Goal: Transaction & Acquisition: Download file/media

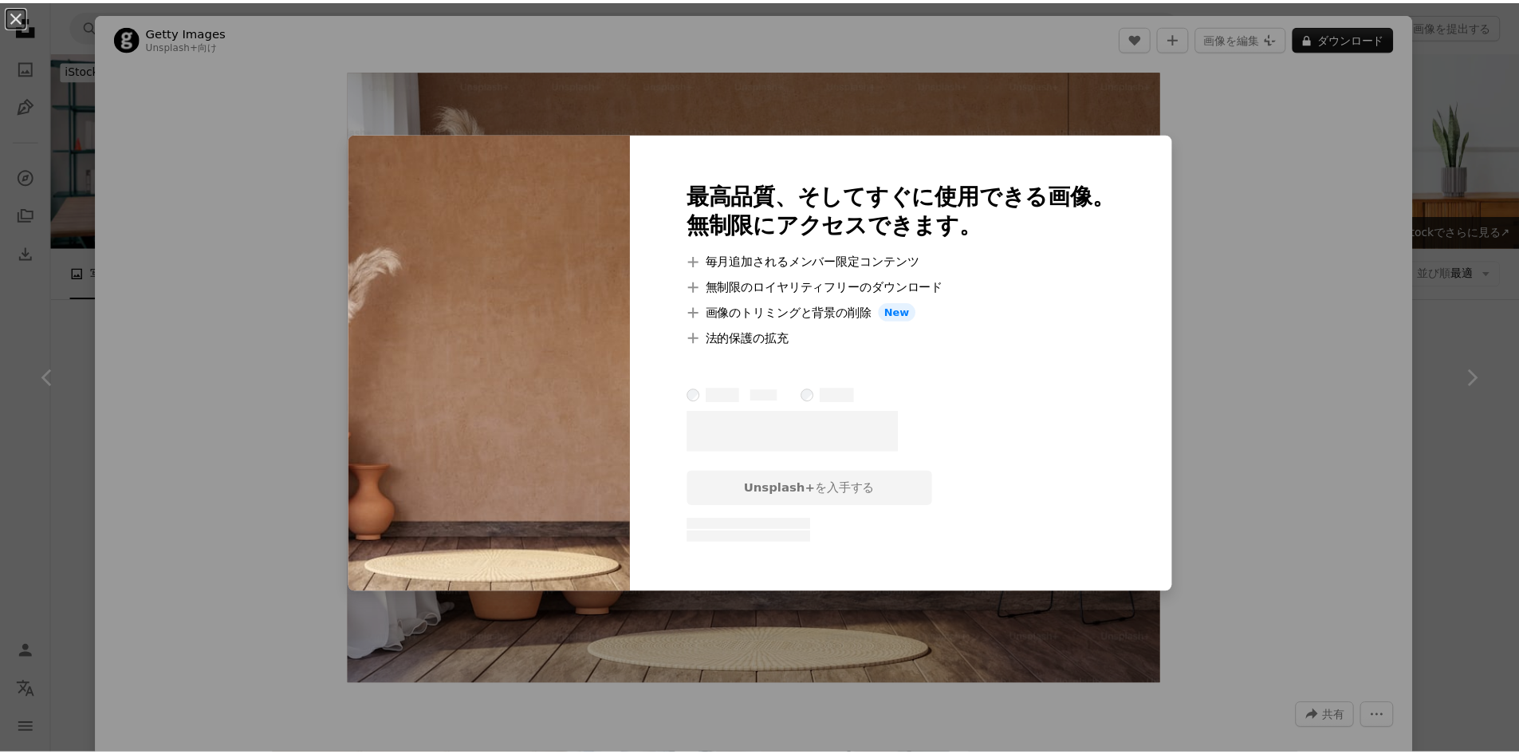
scroll to position [1117, 0]
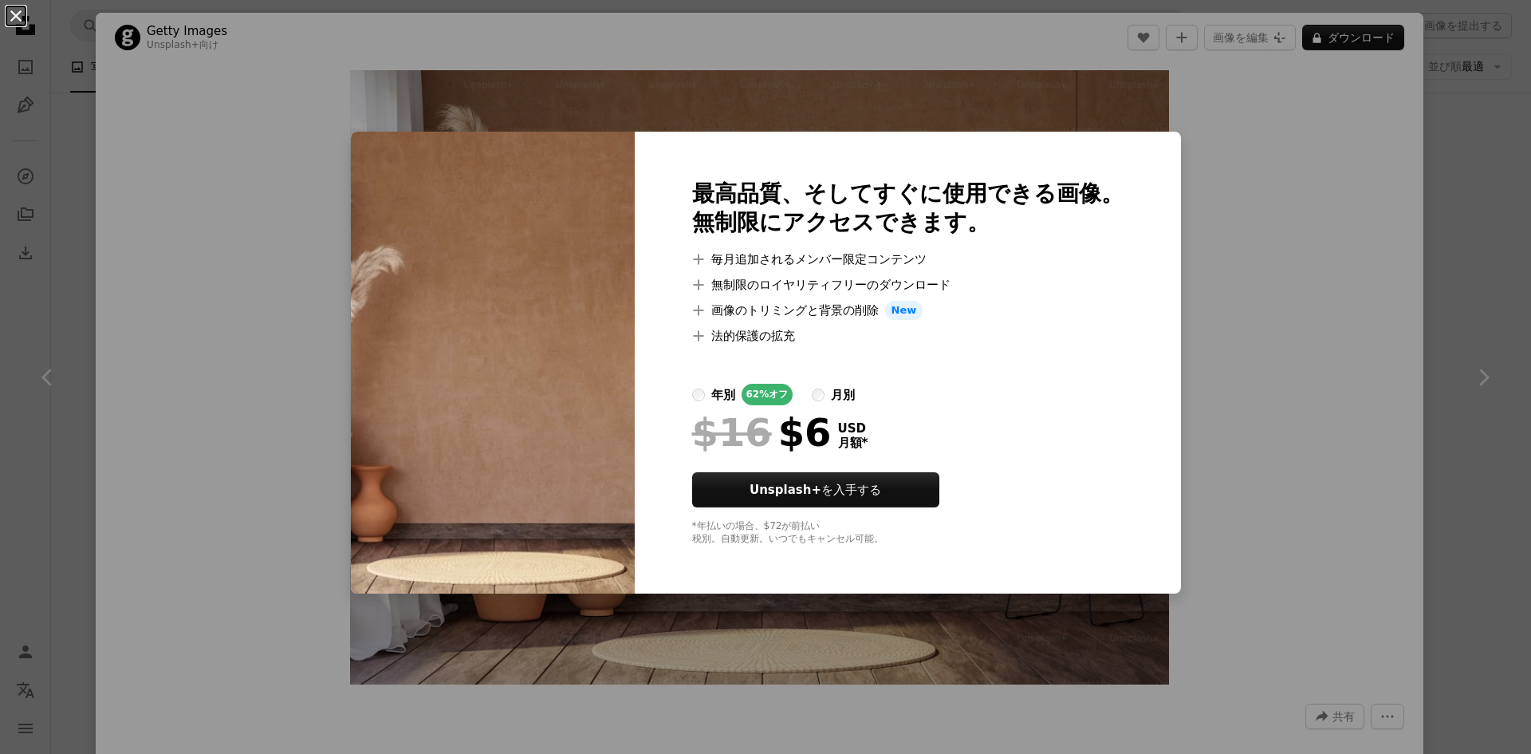
click at [15, 7] on button "An X shape" at bounding box center [15, 15] width 19 height 19
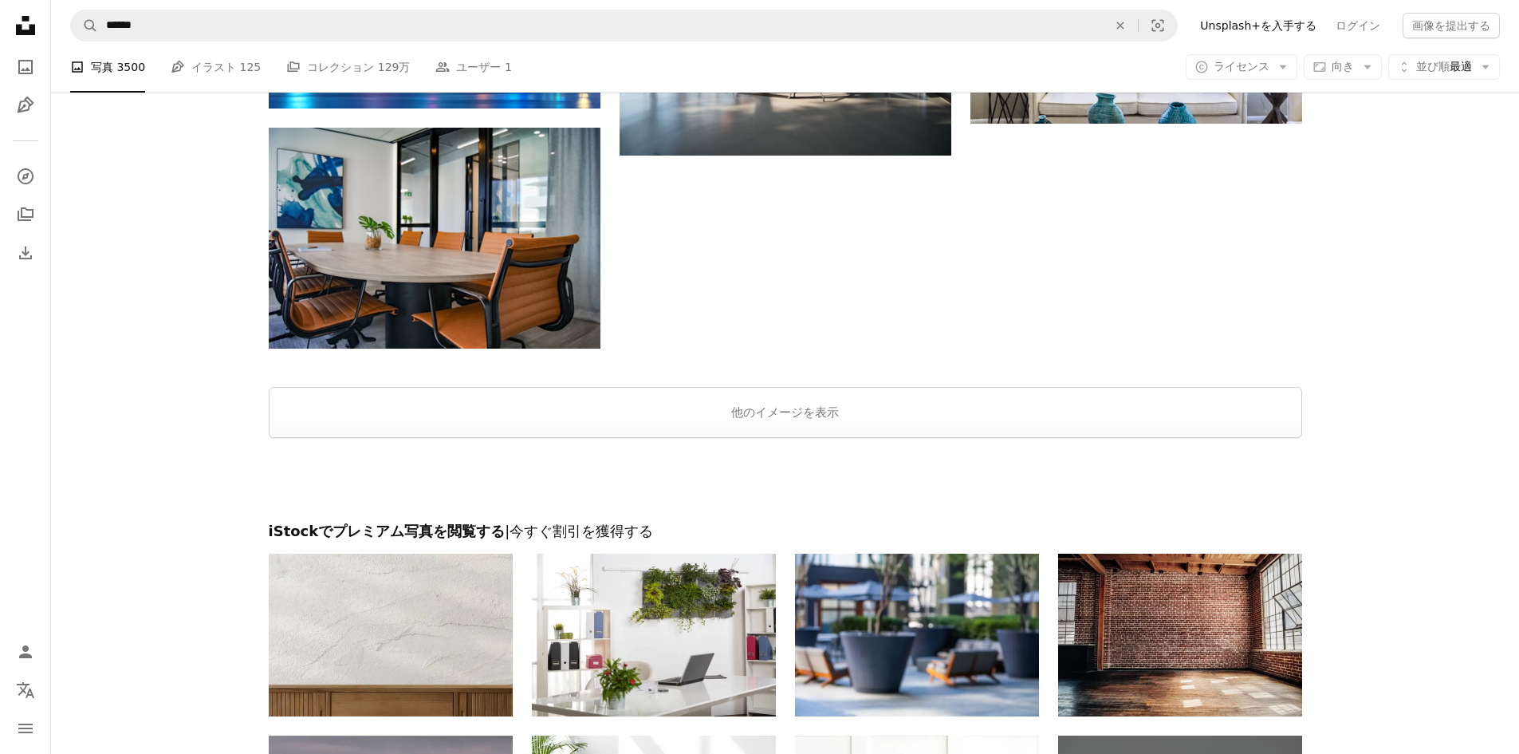
scroll to position [1994, 0]
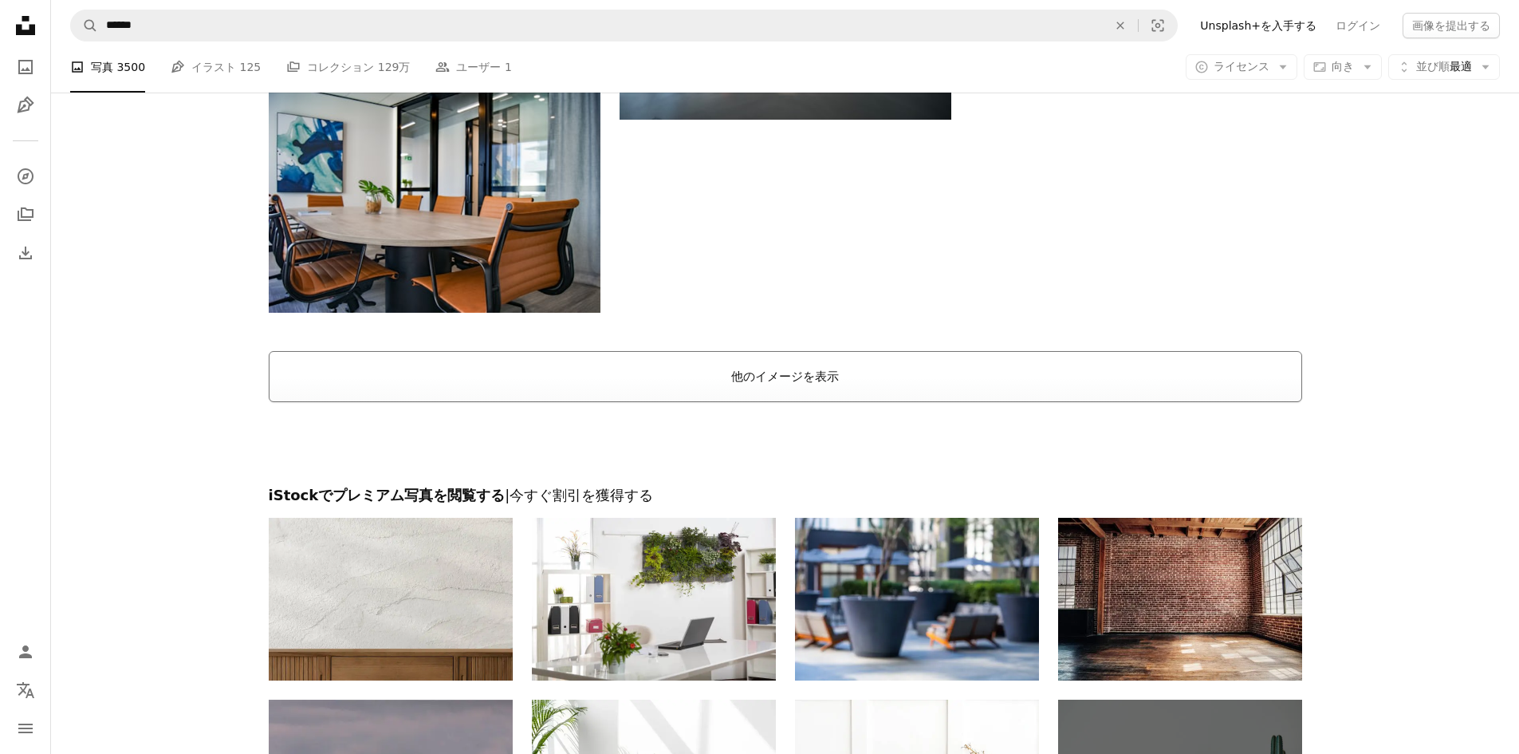
click at [766, 358] on button "他のイメージを表示" at bounding box center [786, 376] width 1034 height 51
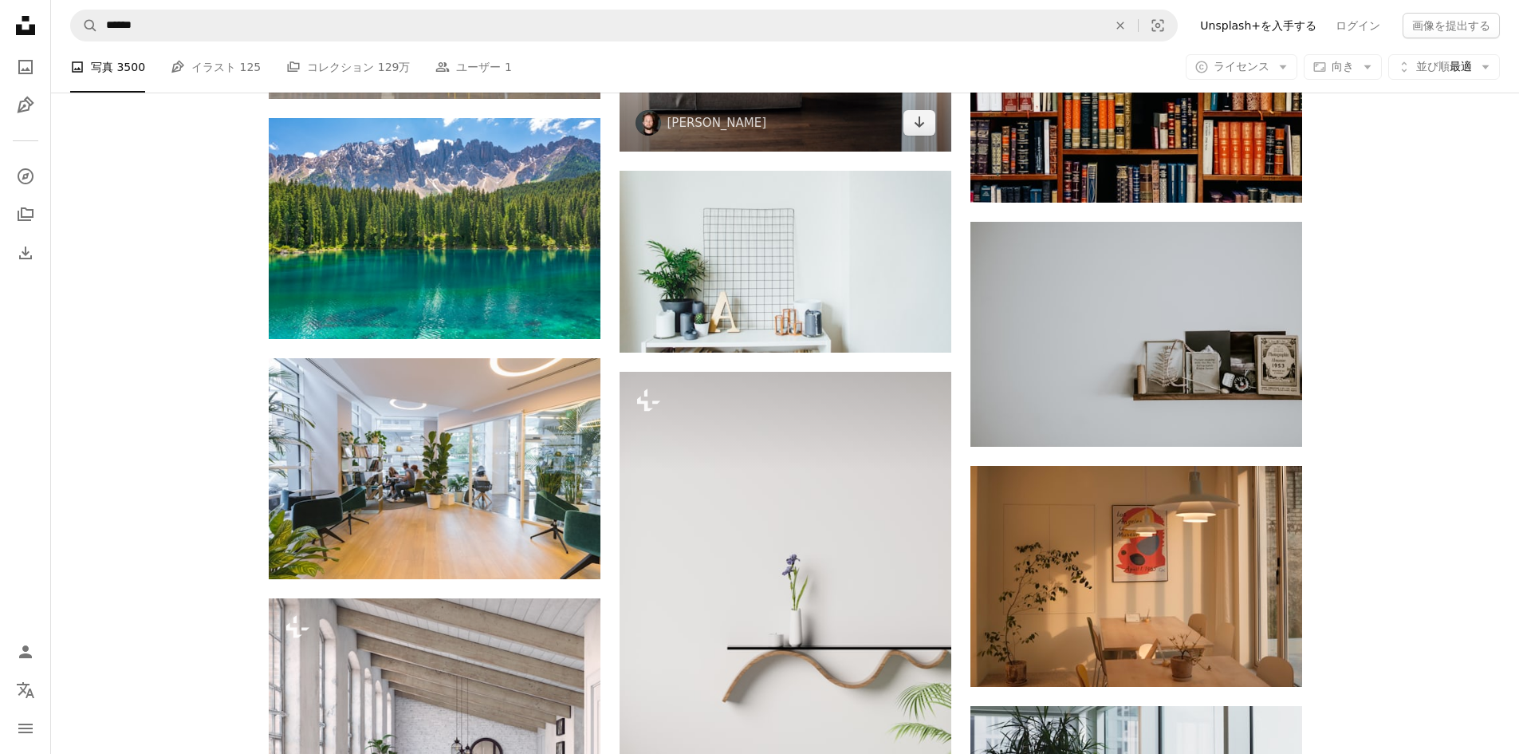
scroll to position [5583, 0]
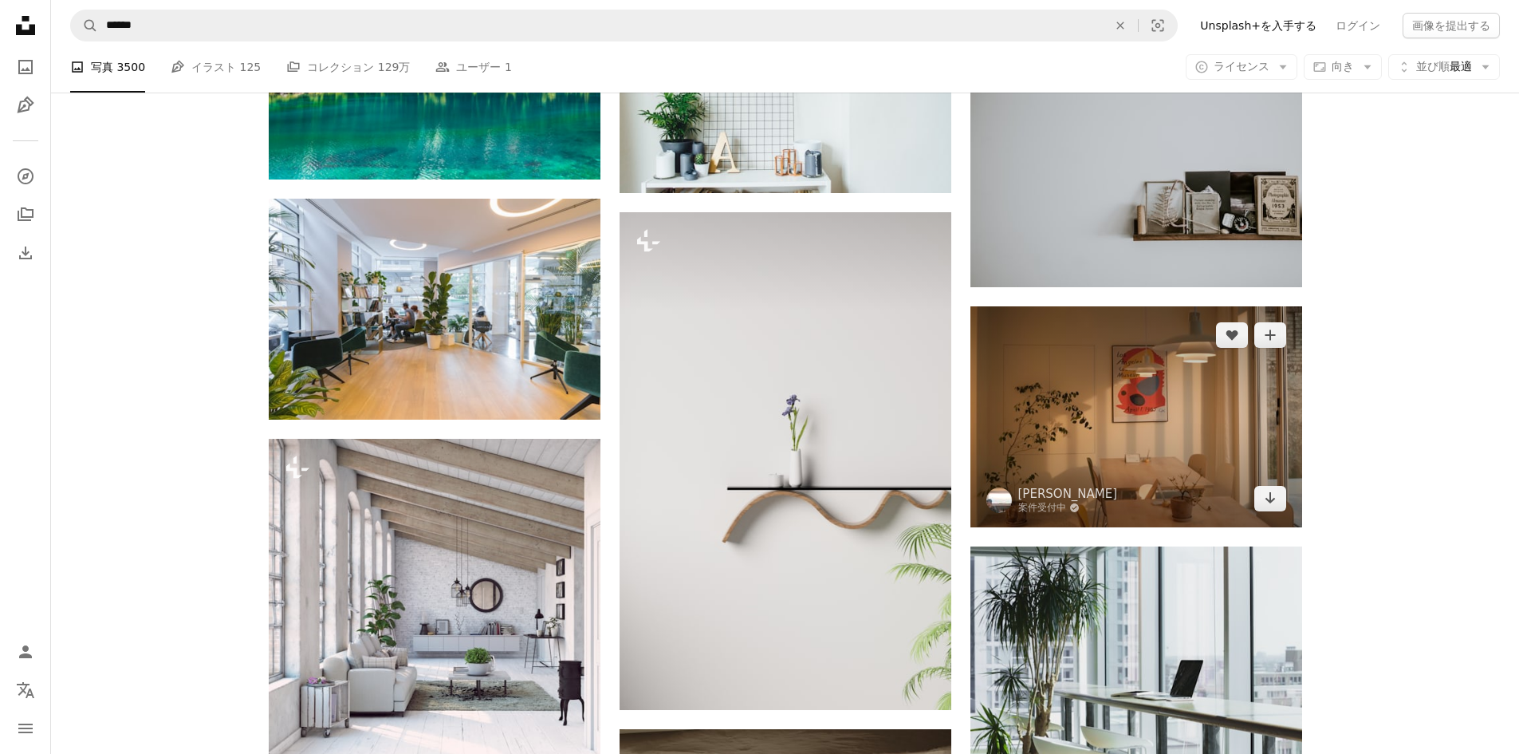
click at [1167, 388] on img at bounding box center [1137, 416] width 332 height 221
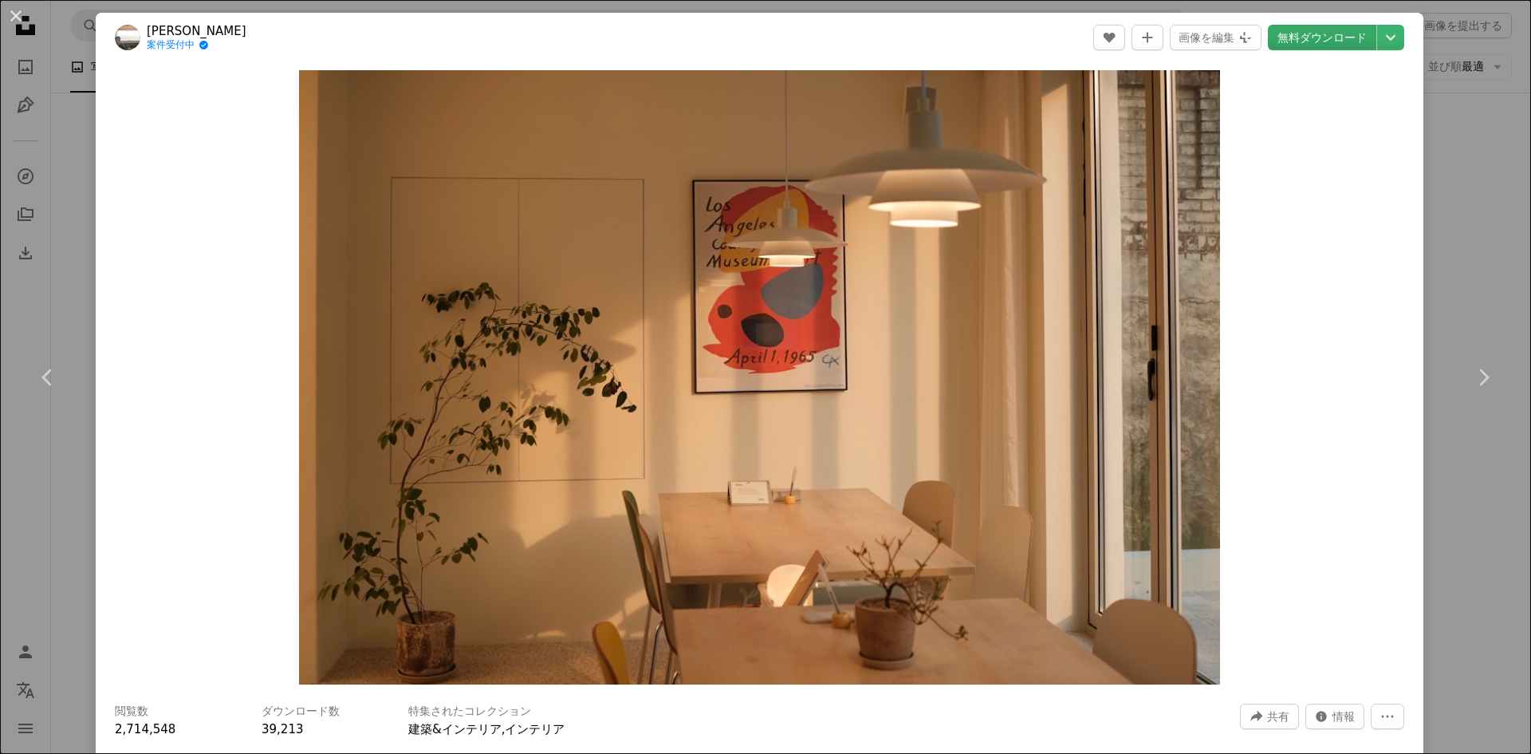
click at [1322, 37] on link "無料ダウンロード" at bounding box center [1322, 38] width 108 height 26
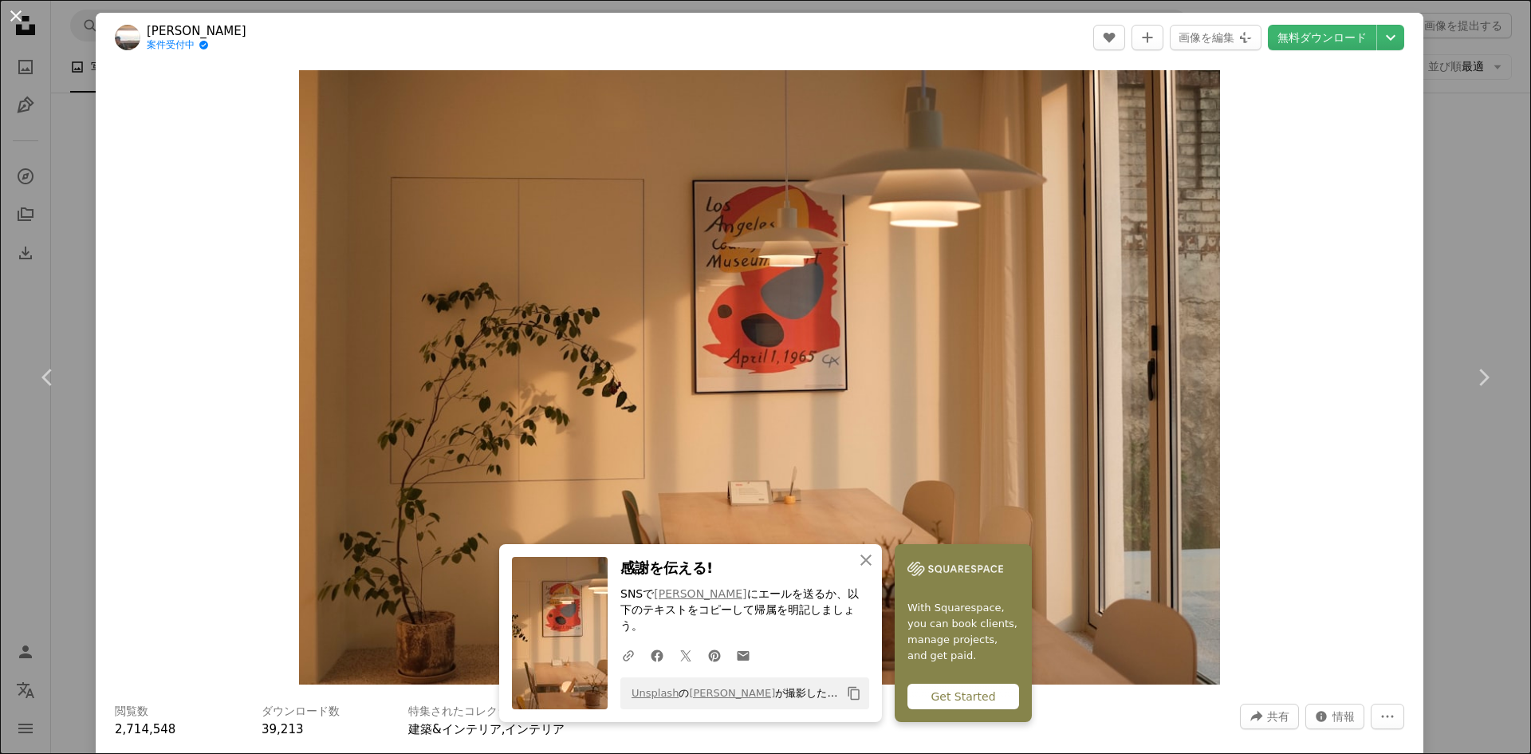
click at [17, 21] on button "An X shape" at bounding box center [15, 15] width 19 height 19
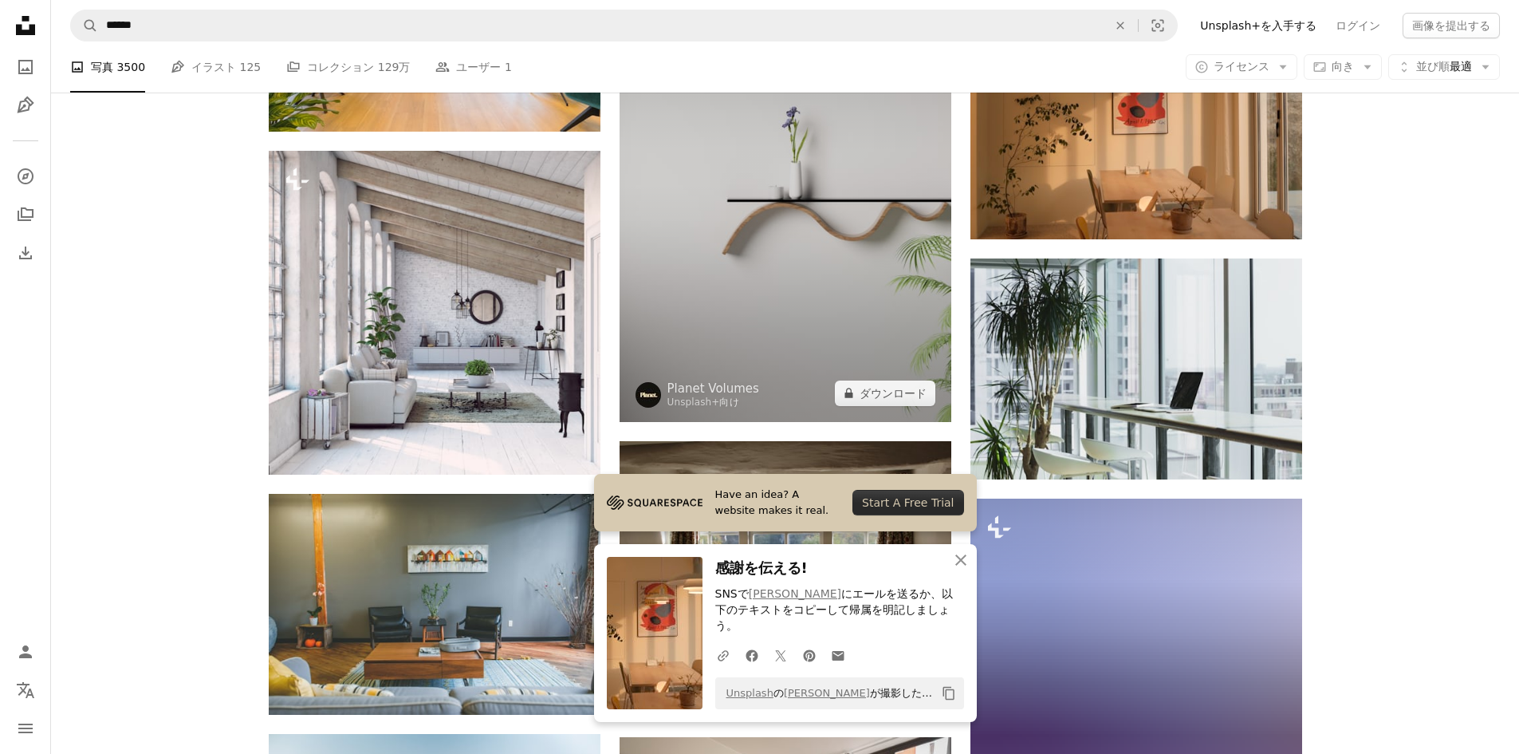
scroll to position [5902, 0]
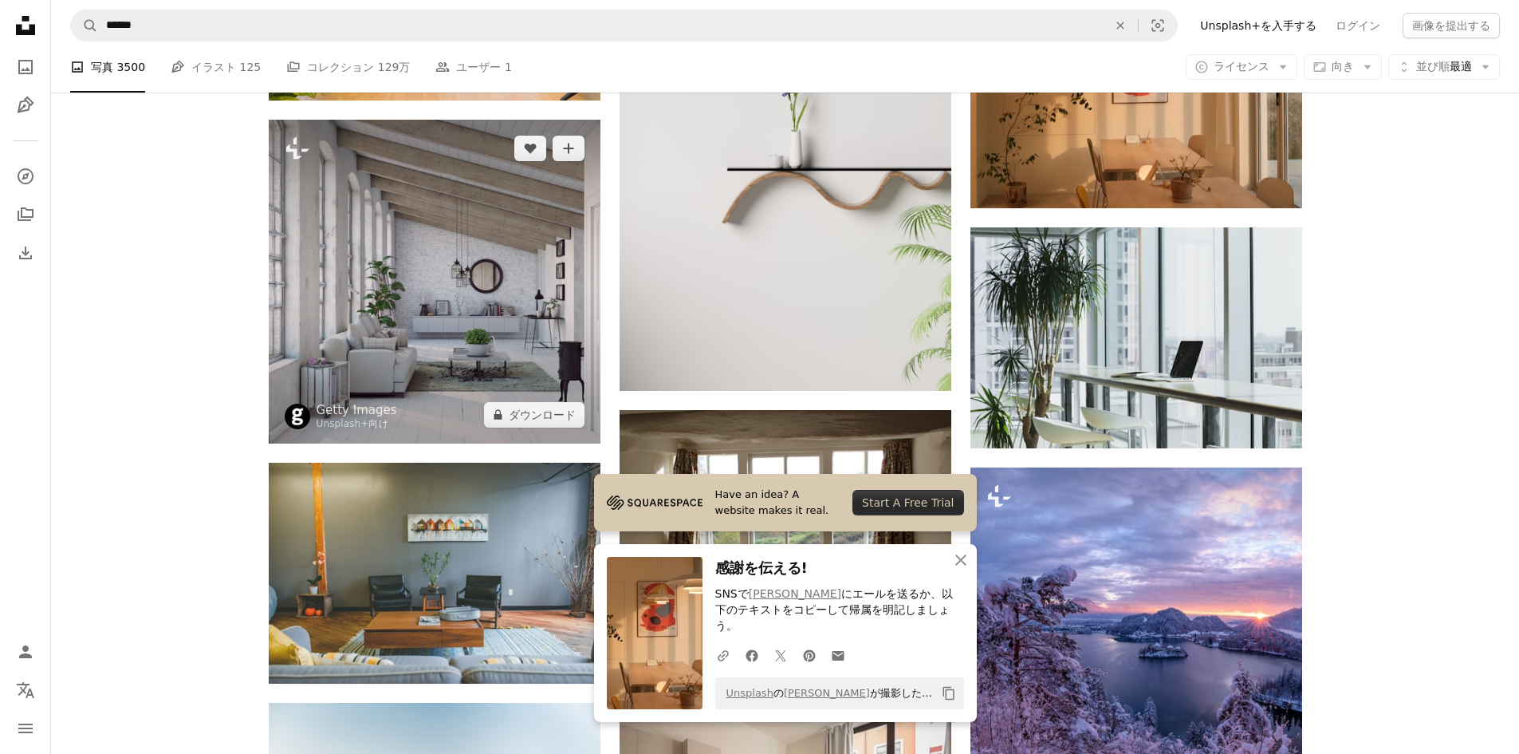
click at [444, 252] on img at bounding box center [435, 281] width 332 height 323
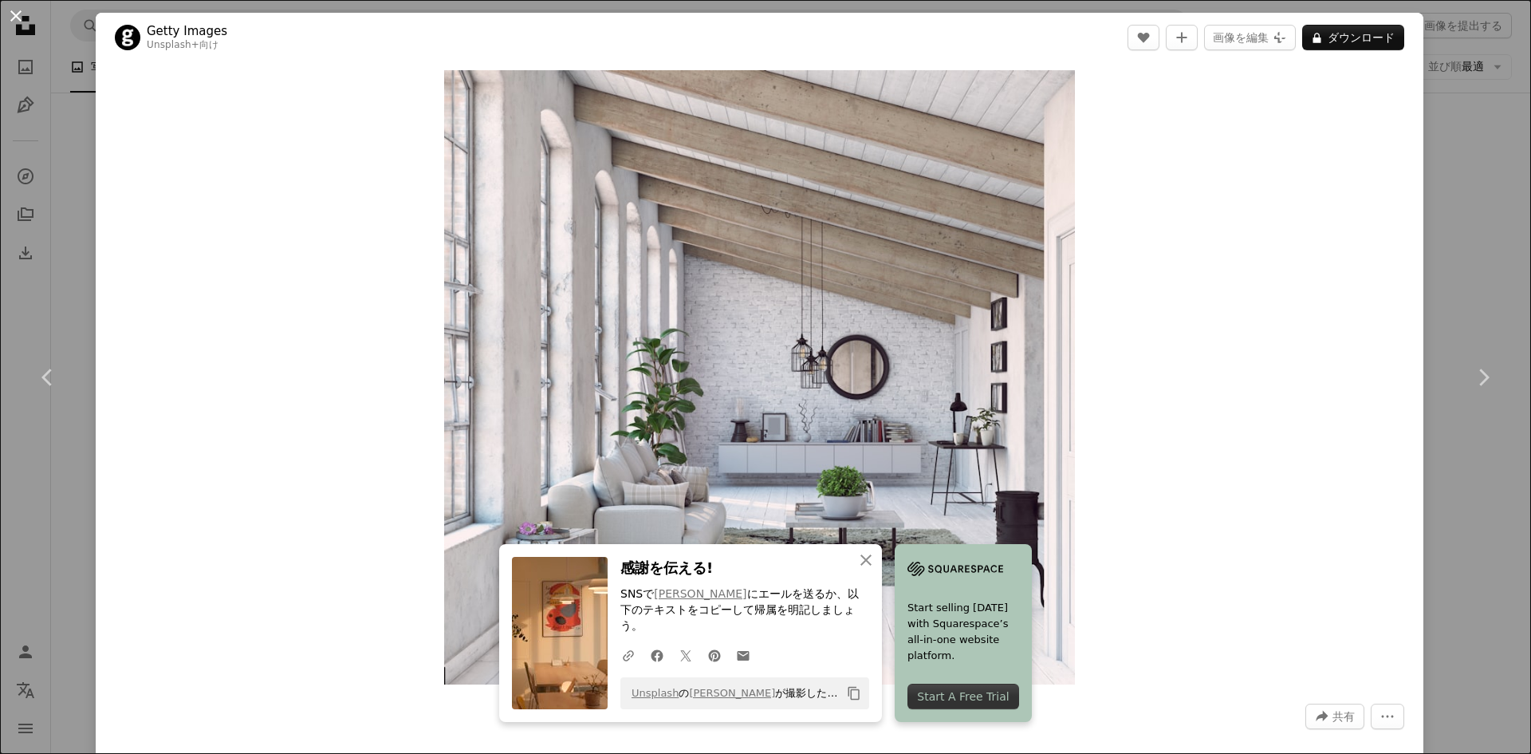
click at [13, 15] on button "An X shape" at bounding box center [15, 15] width 19 height 19
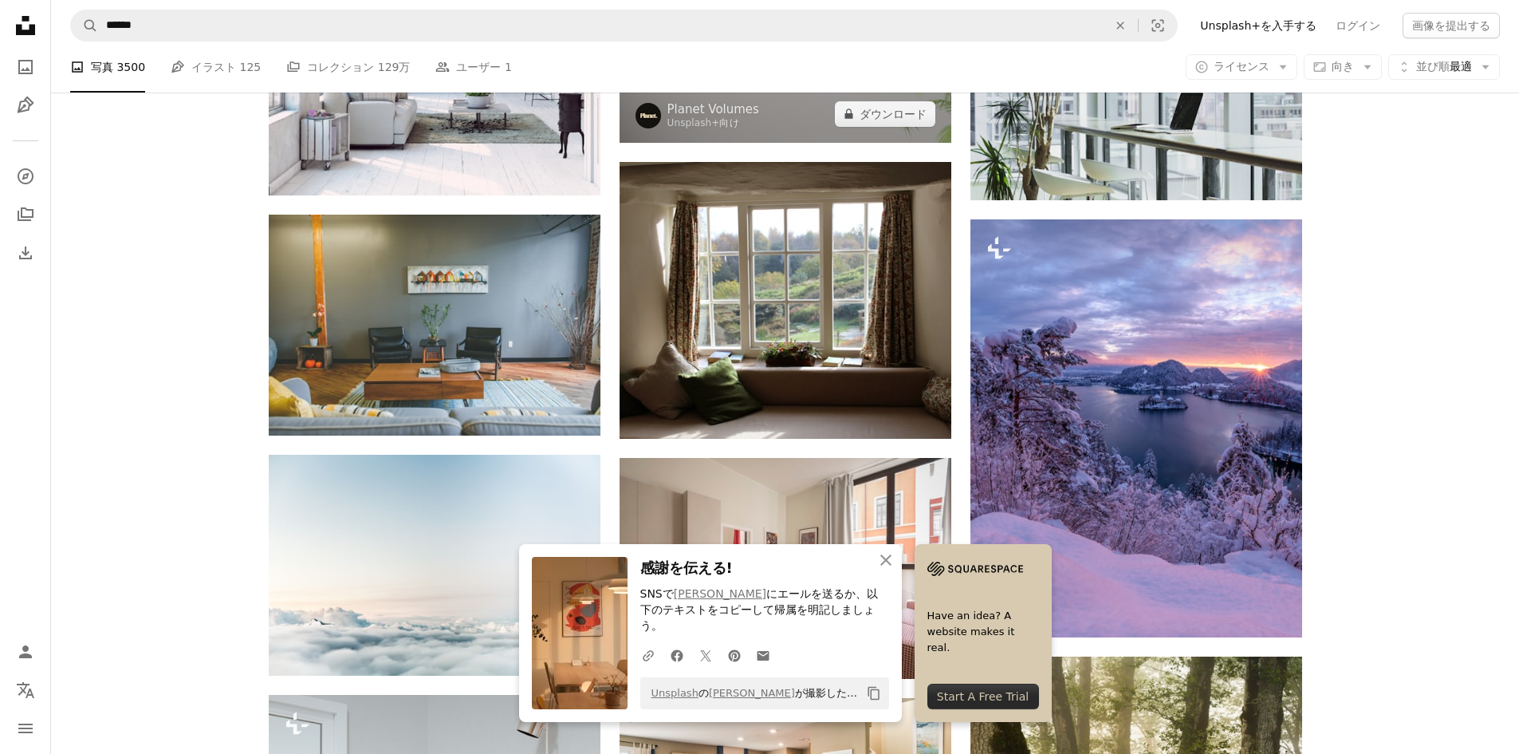
scroll to position [6221, 0]
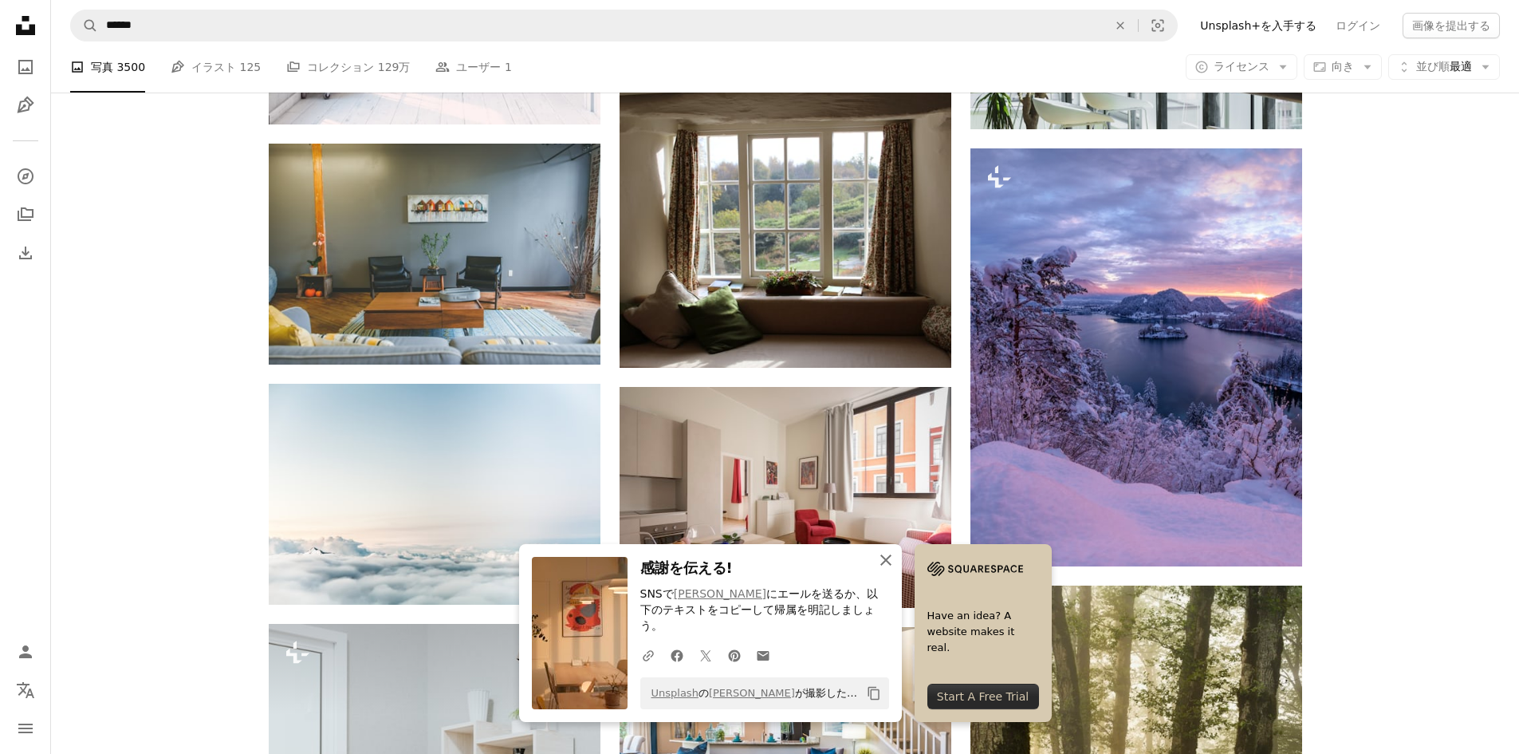
click at [883, 569] on icon "An X shape" at bounding box center [886, 559] width 19 height 19
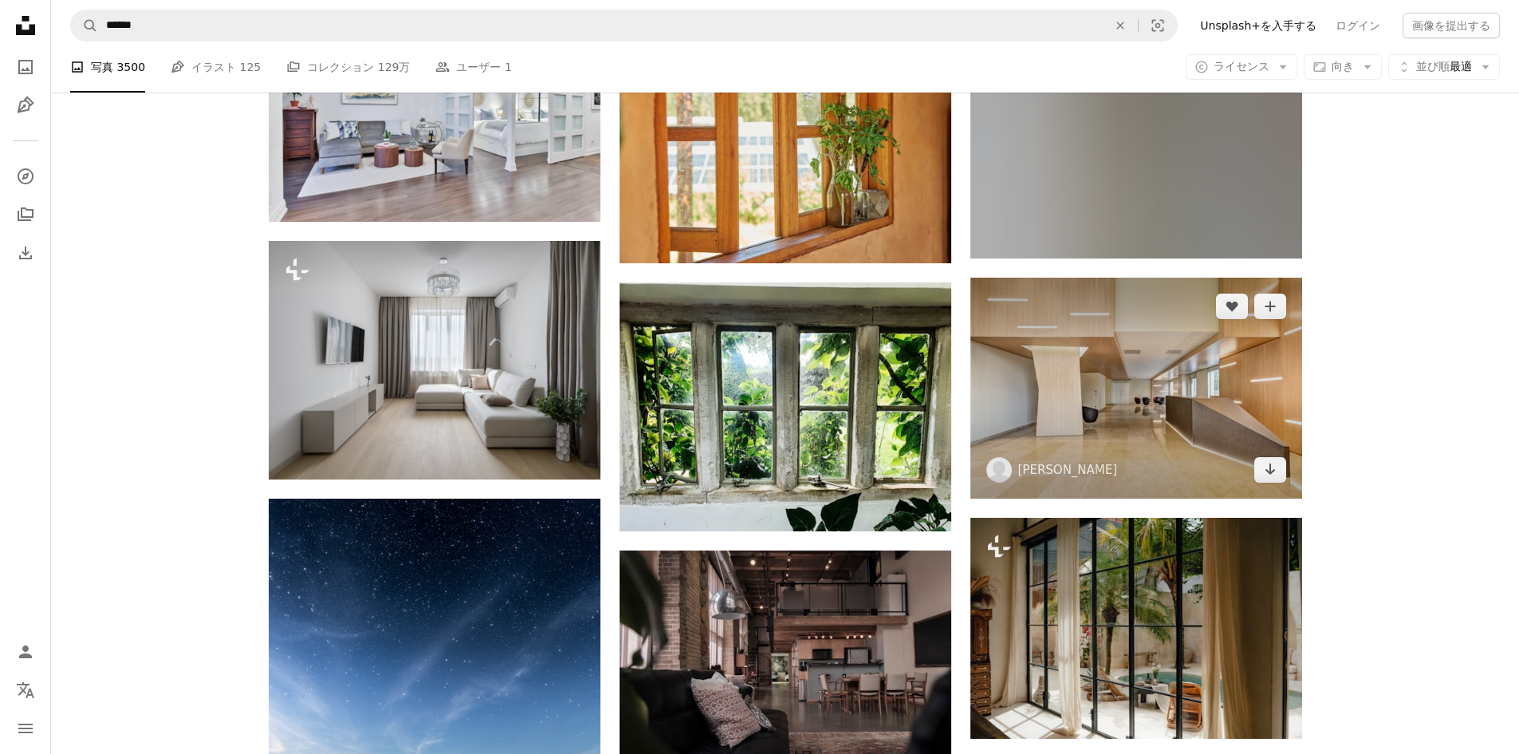
scroll to position [9571, 0]
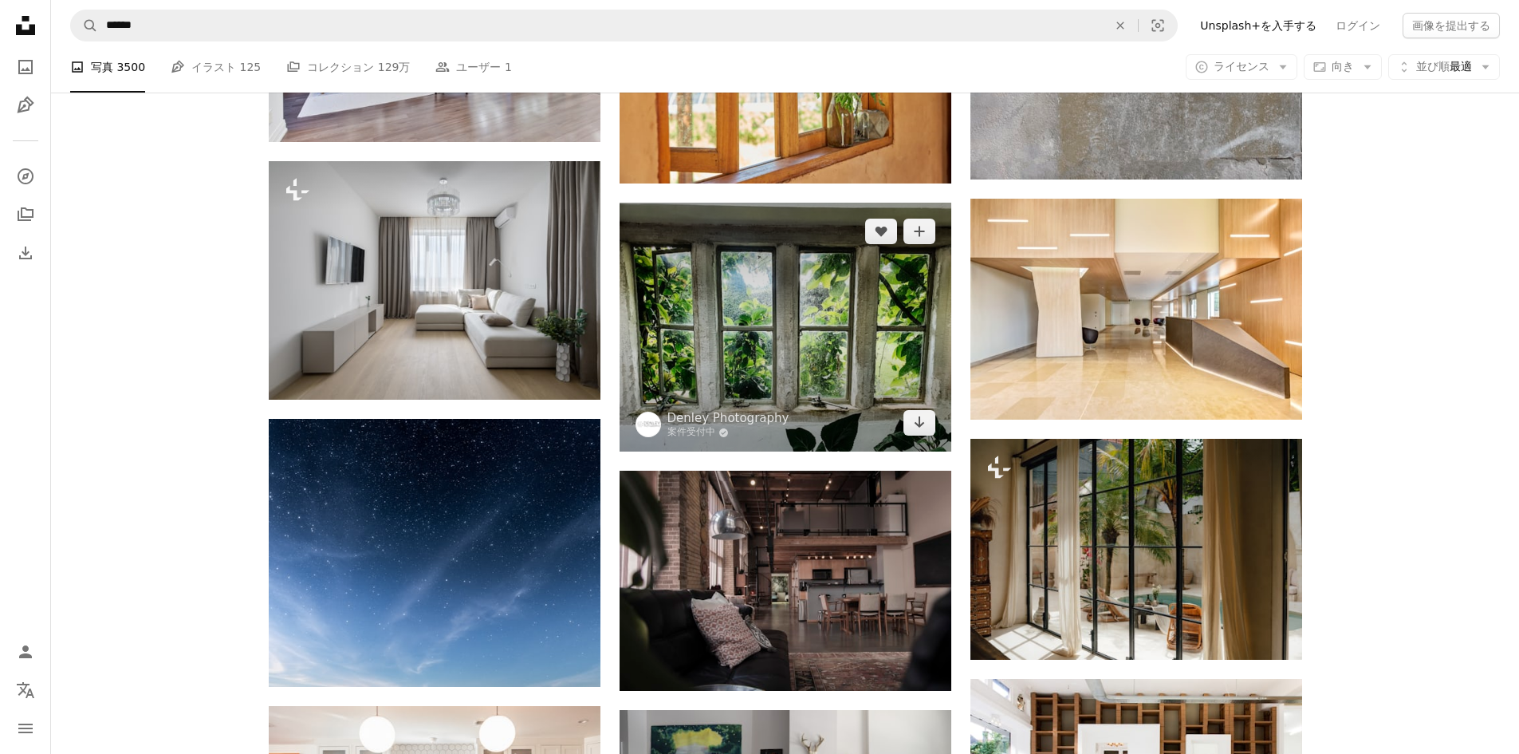
click at [729, 362] on img at bounding box center [786, 327] width 332 height 249
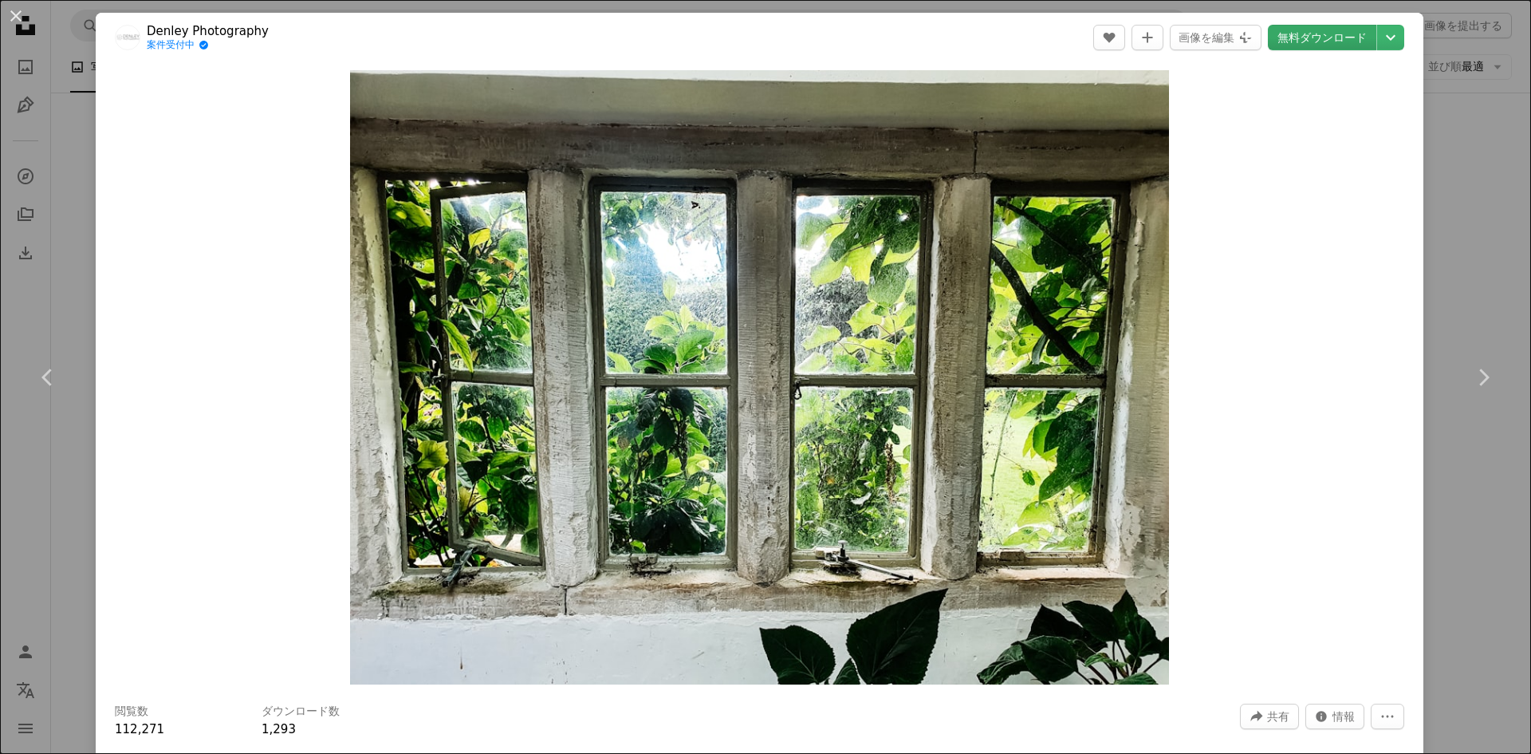
click at [1326, 34] on link "無料ダウンロード" at bounding box center [1322, 38] width 108 height 26
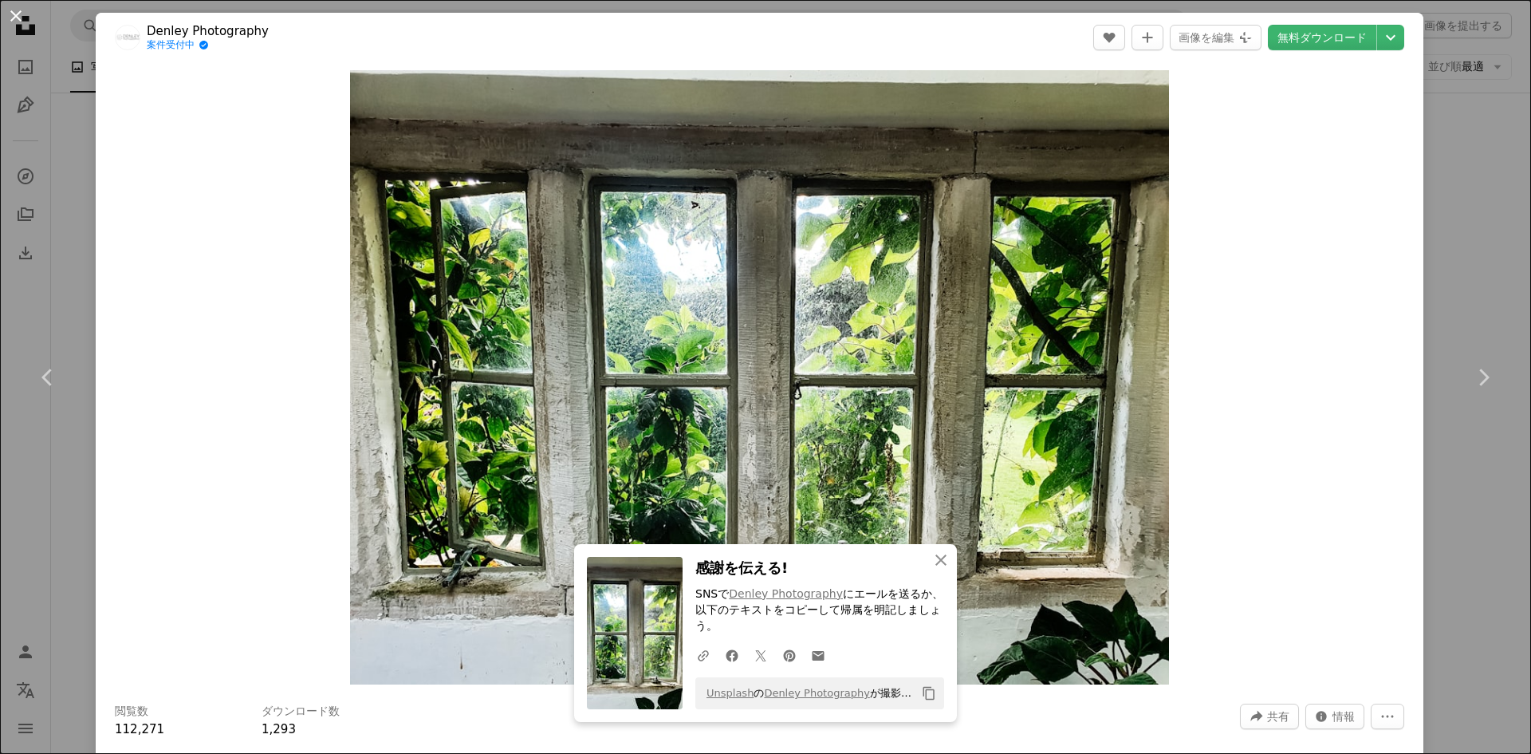
click at [10, 13] on button "An X shape" at bounding box center [15, 15] width 19 height 19
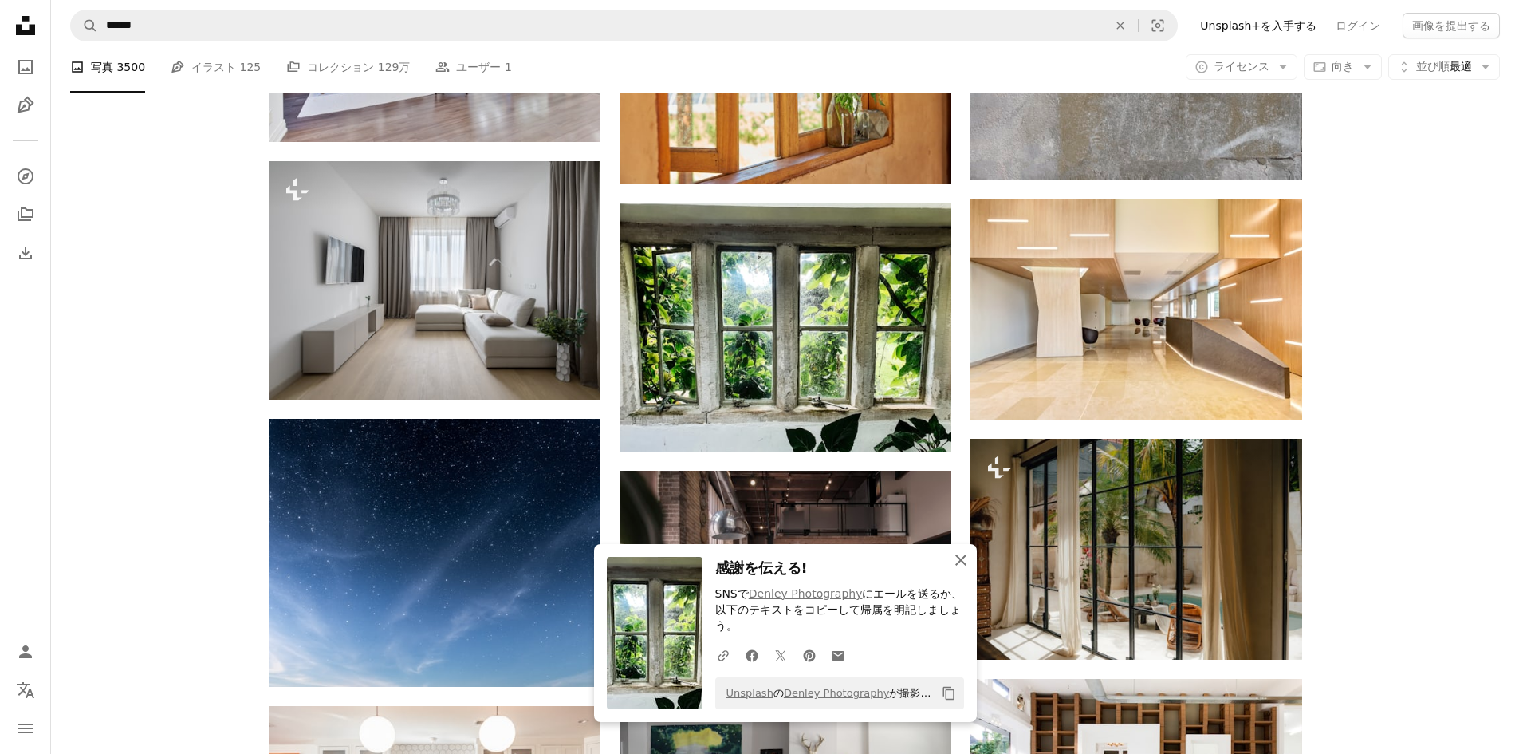
click at [955, 569] on icon "An X shape" at bounding box center [961, 559] width 19 height 19
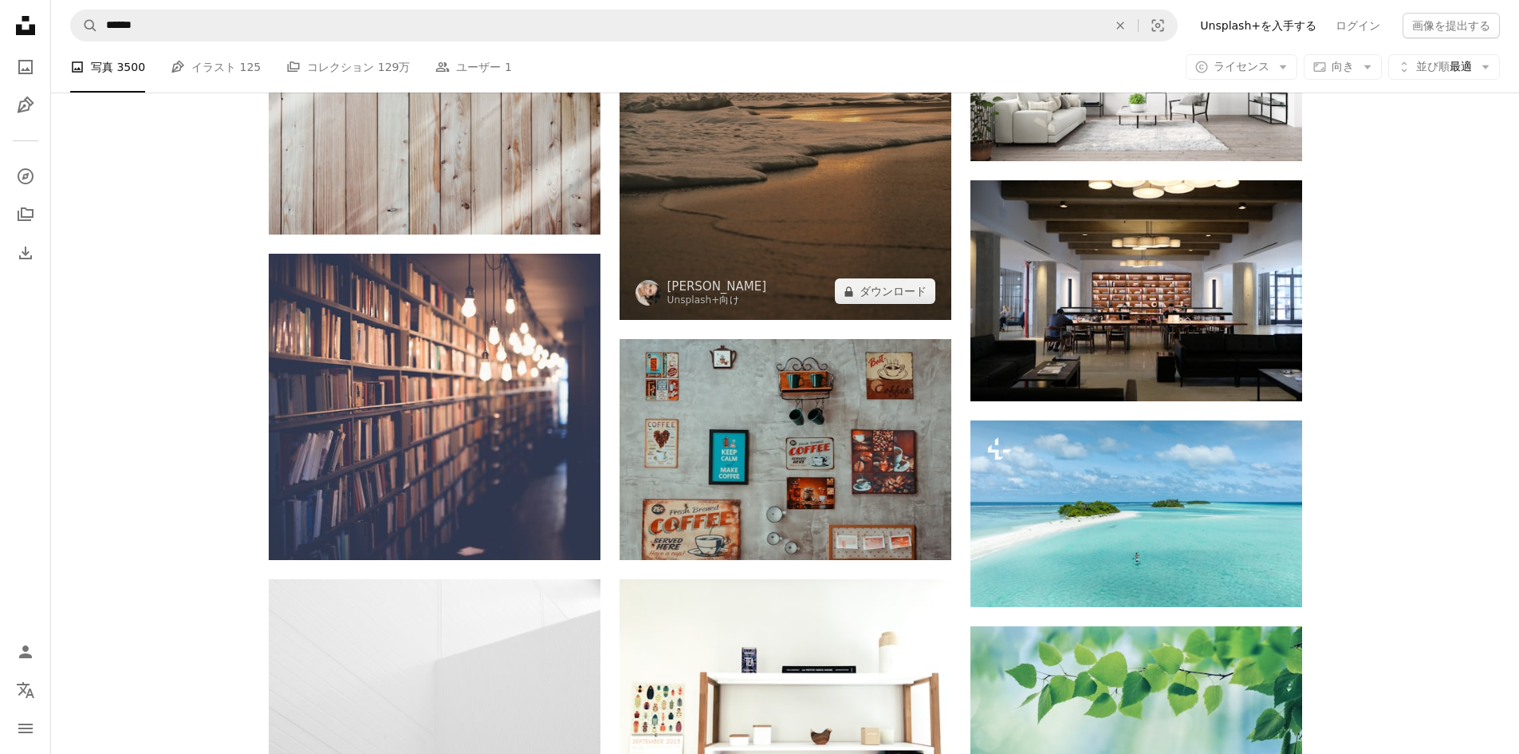
scroll to position [11804, 0]
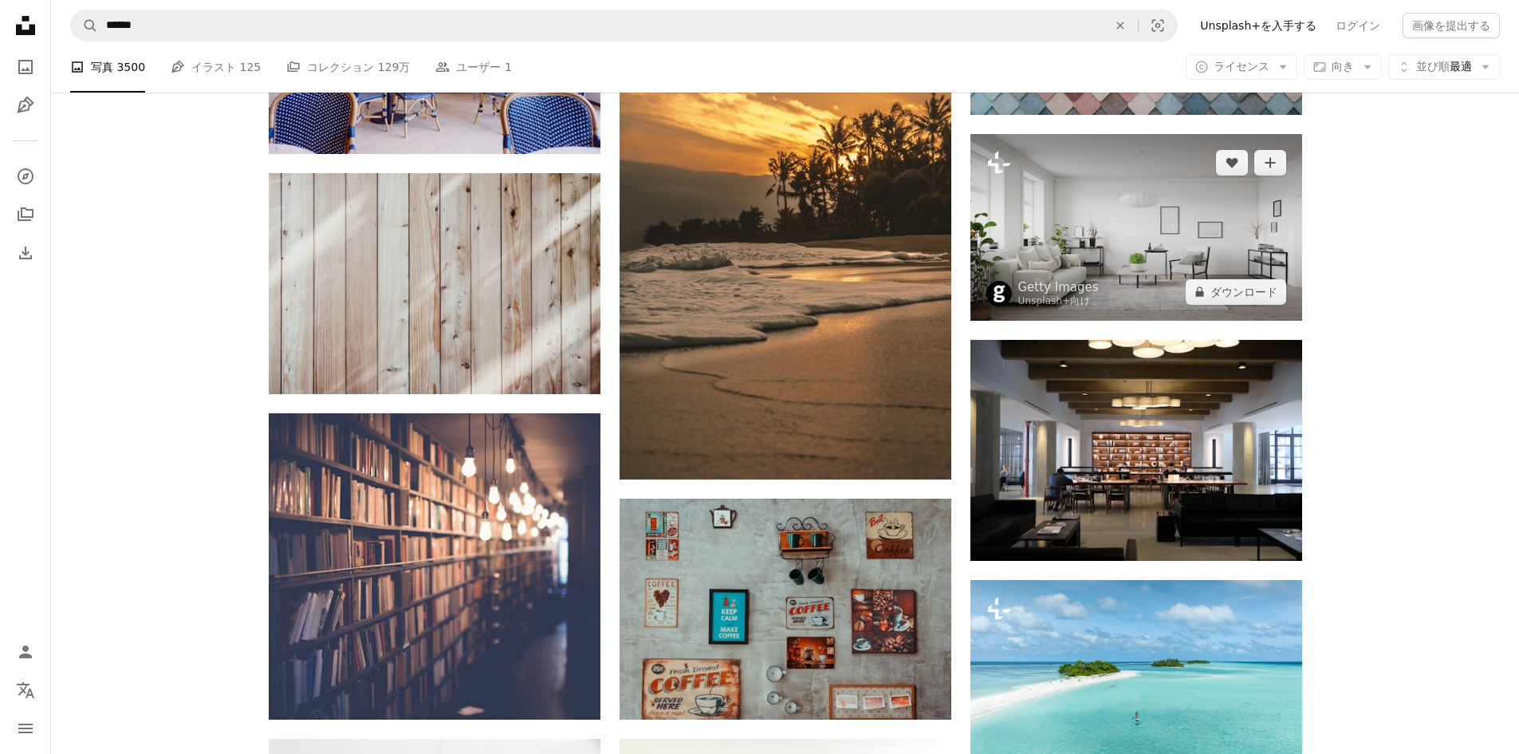
click at [1117, 274] on img at bounding box center [1137, 227] width 332 height 187
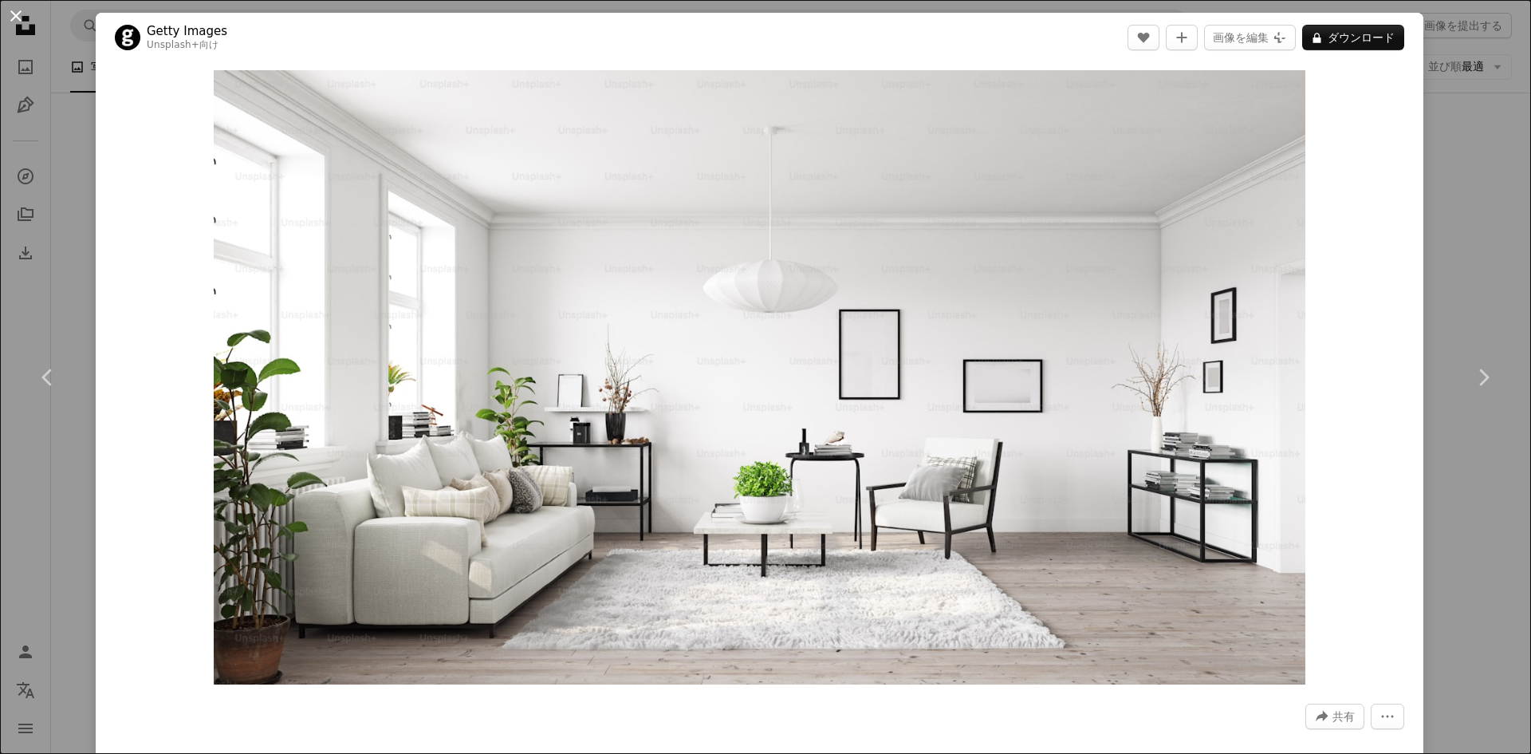
click at [20, 22] on button "An X shape" at bounding box center [15, 15] width 19 height 19
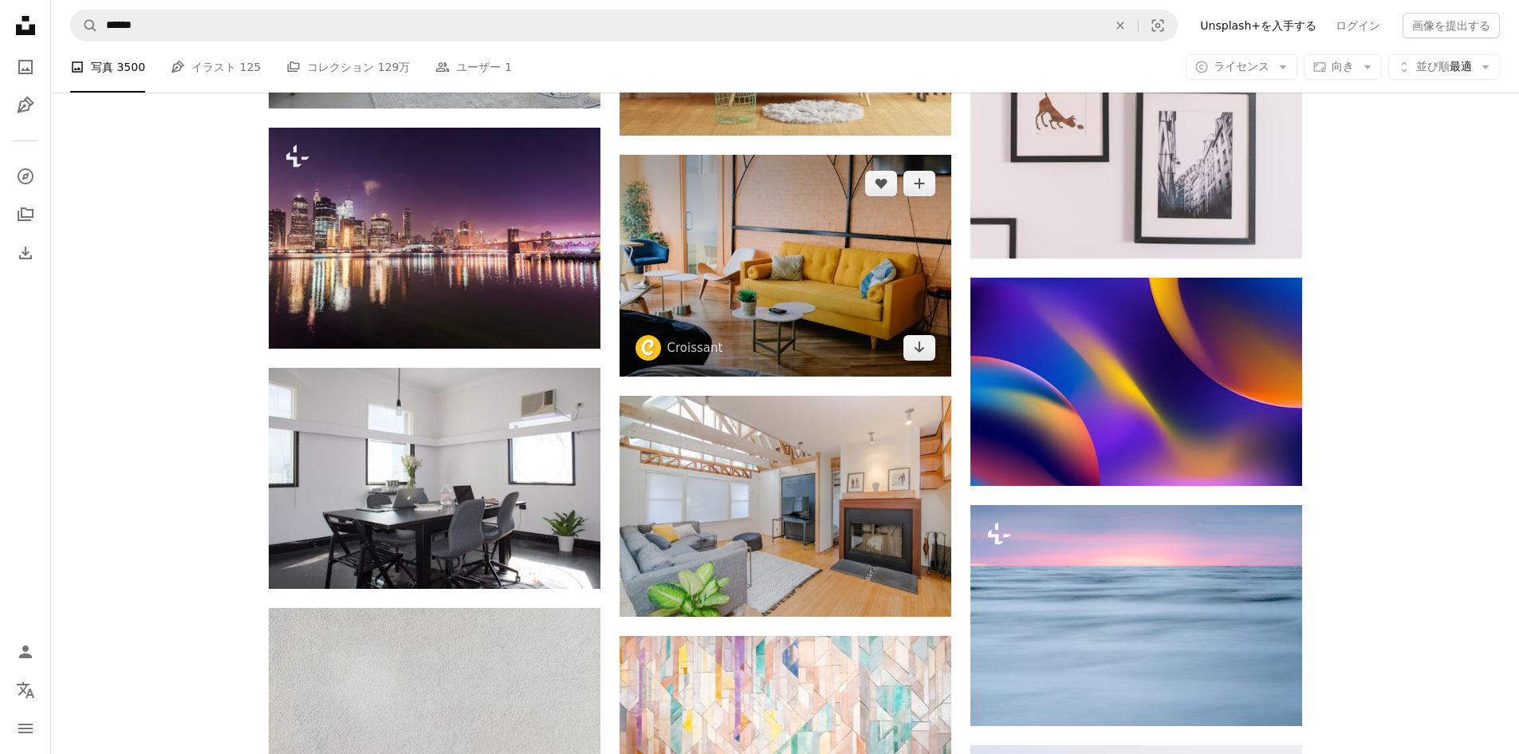
scroll to position [13000, 0]
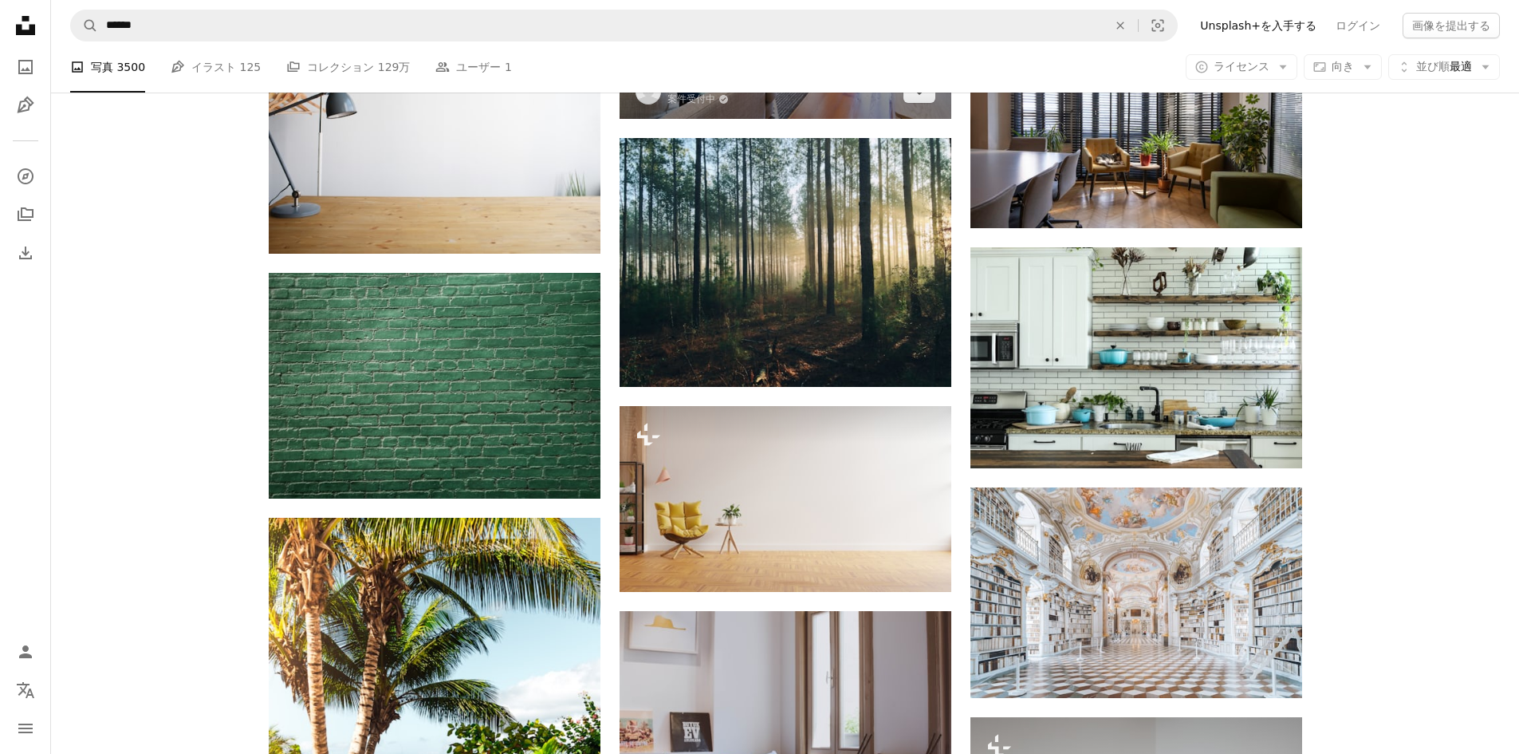
scroll to position [14755, 0]
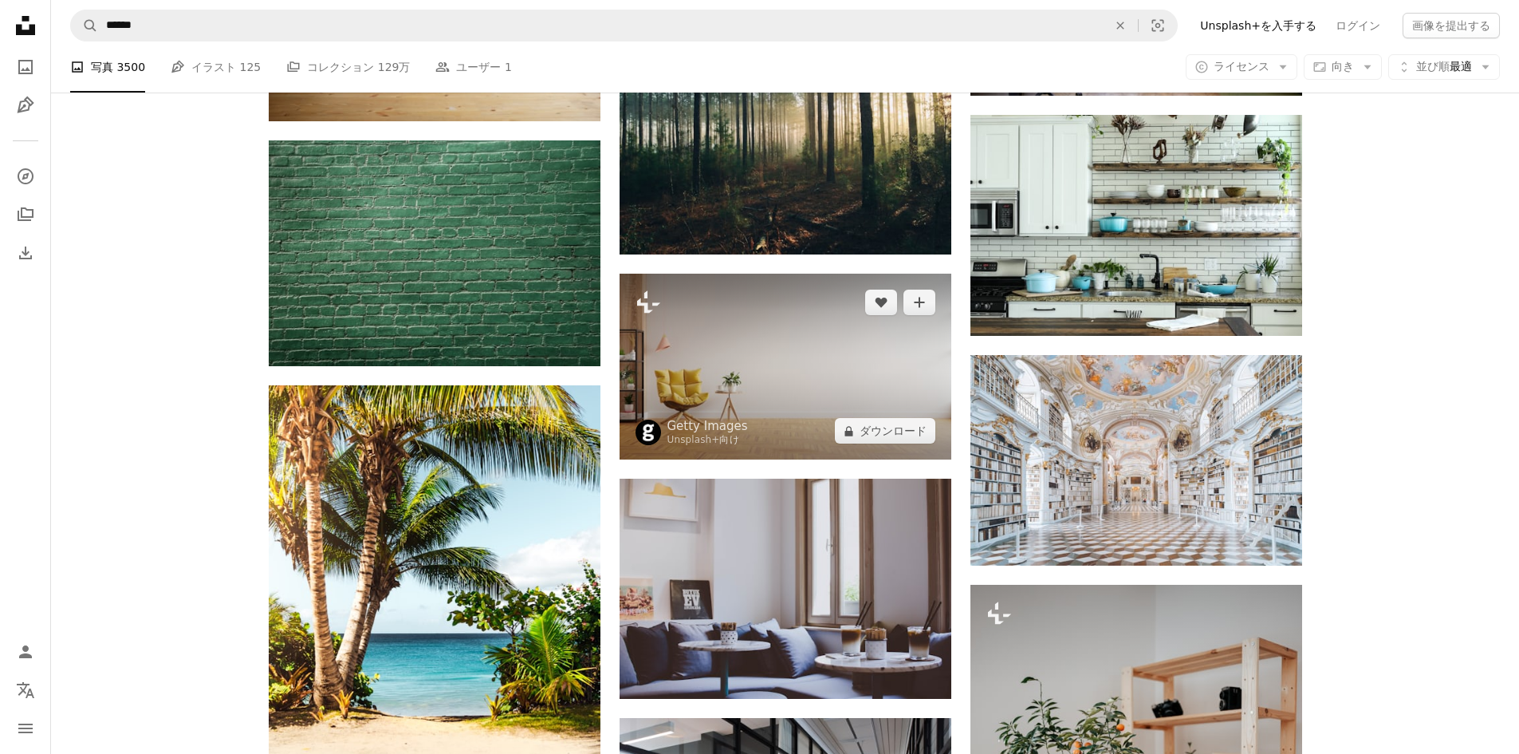
click at [804, 356] on img at bounding box center [786, 367] width 332 height 187
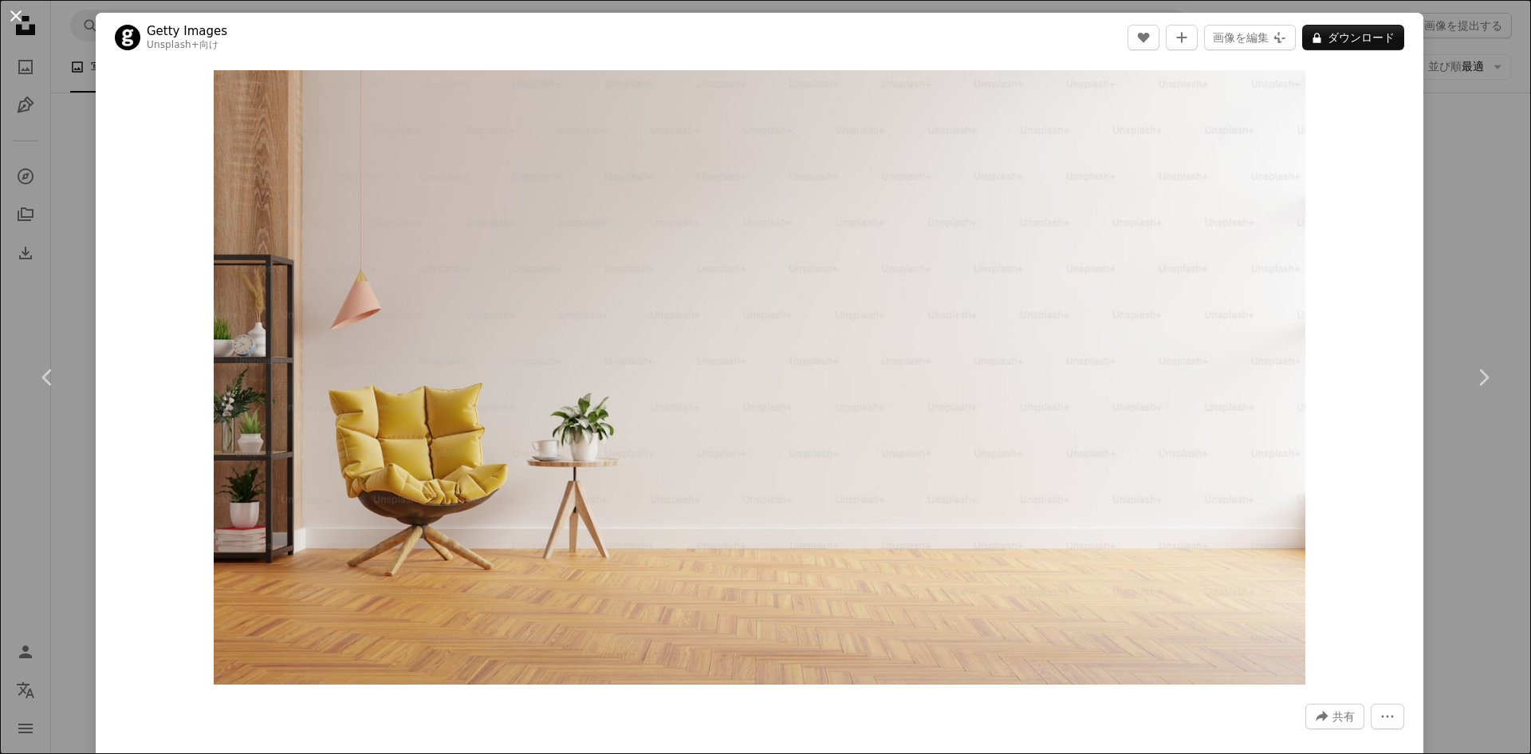
click at [18, 15] on button "An X shape" at bounding box center [15, 15] width 19 height 19
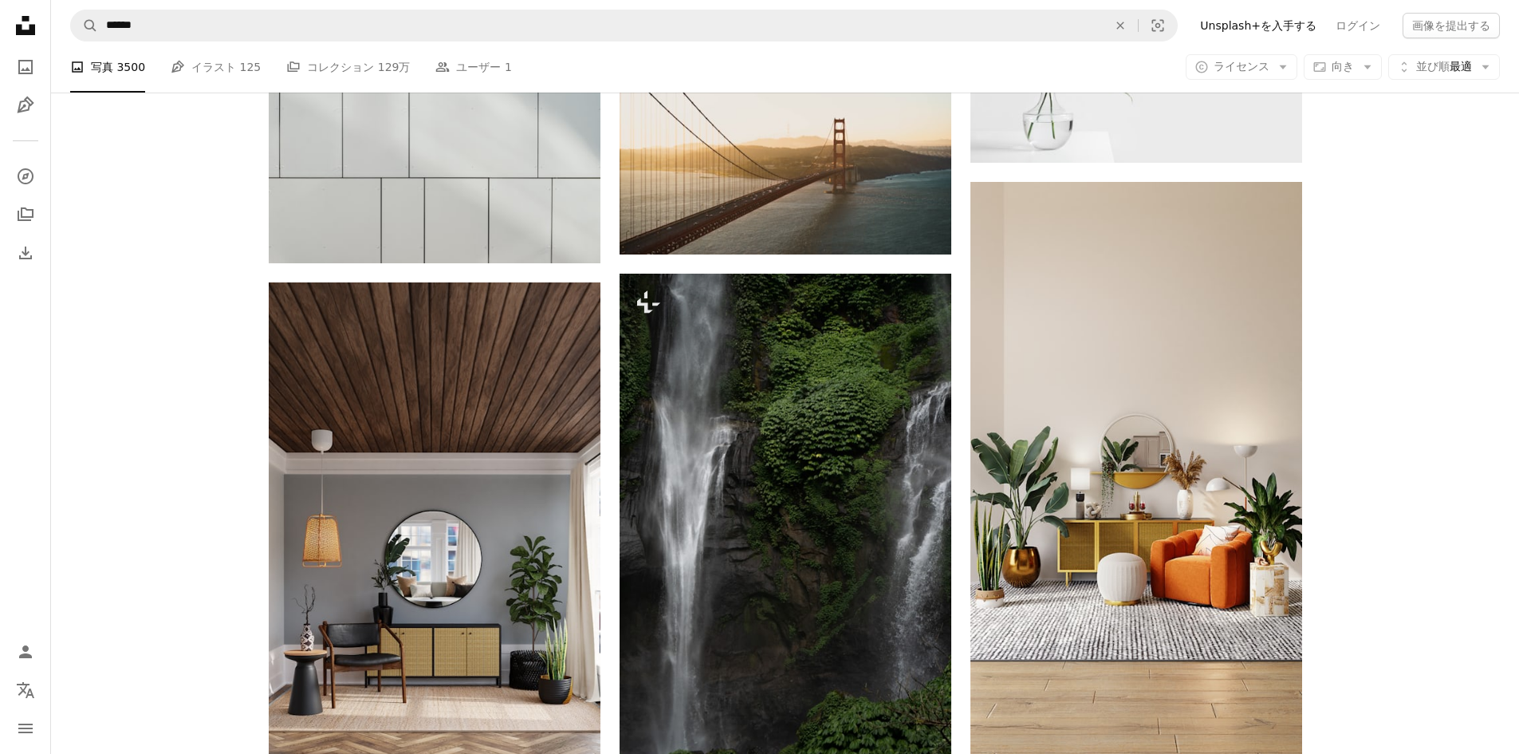
scroll to position [21216, 0]
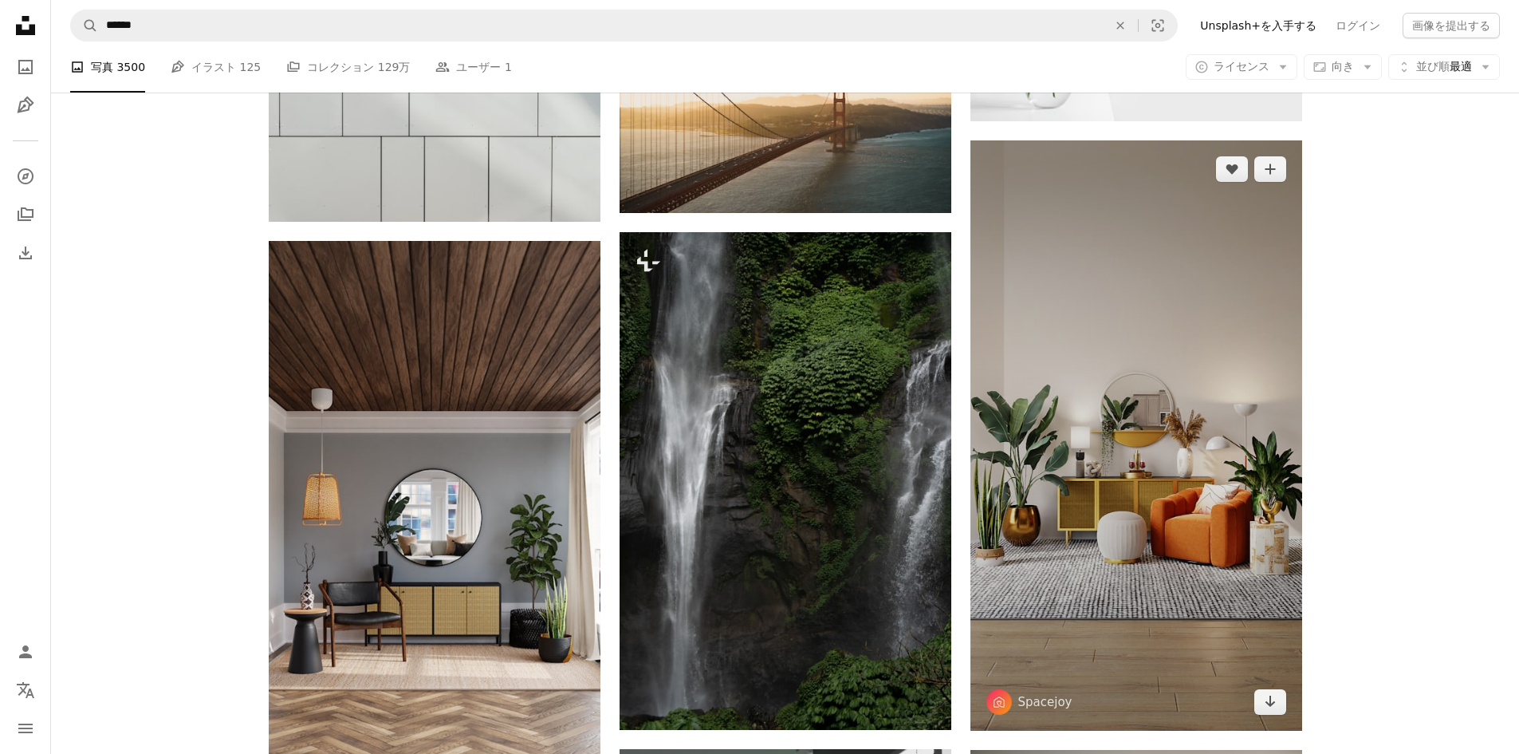
click at [1134, 563] on img at bounding box center [1137, 435] width 332 height 590
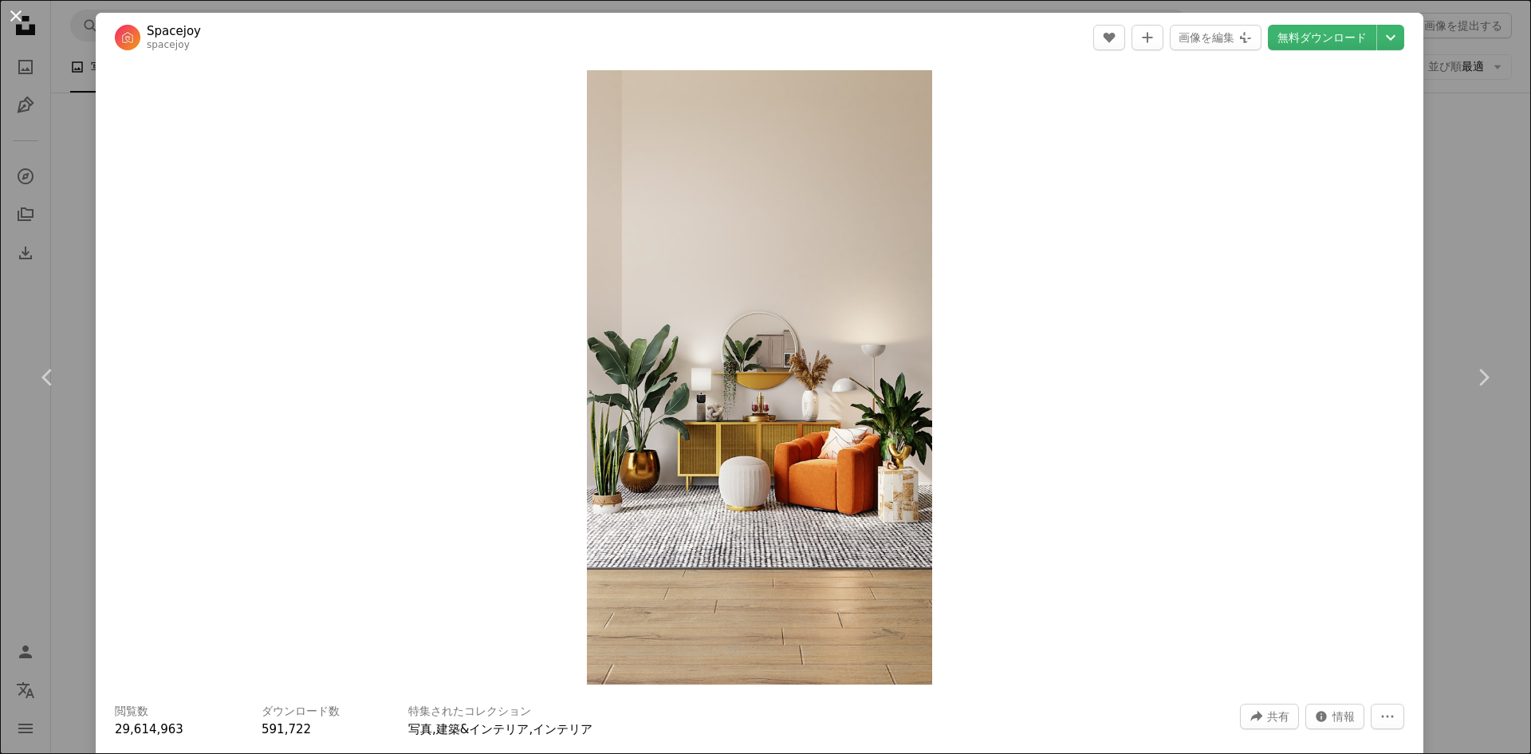
click at [14, 15] on button "An X shape" at bounding box center [15, 15] width 19 height 19
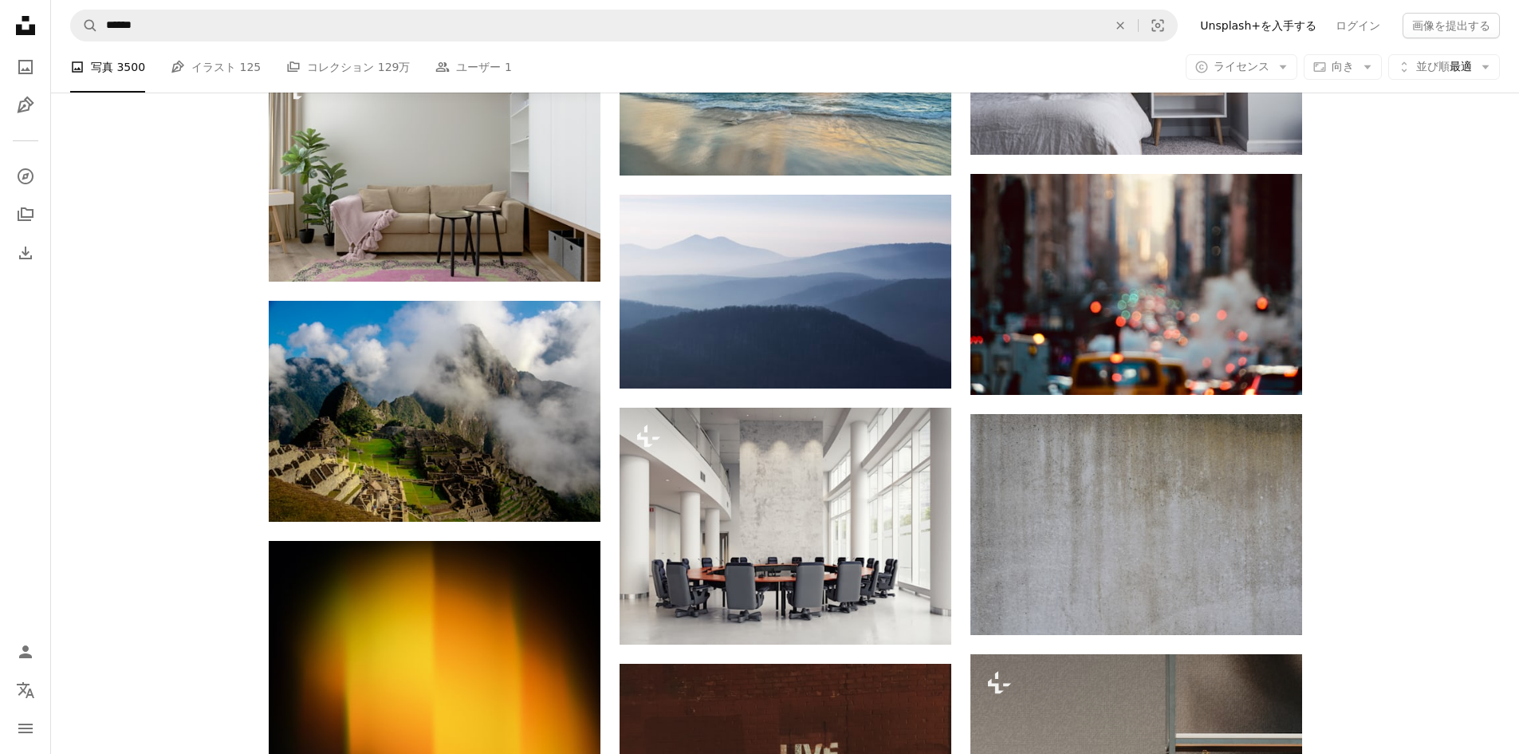
scroll to position [25762, 0]
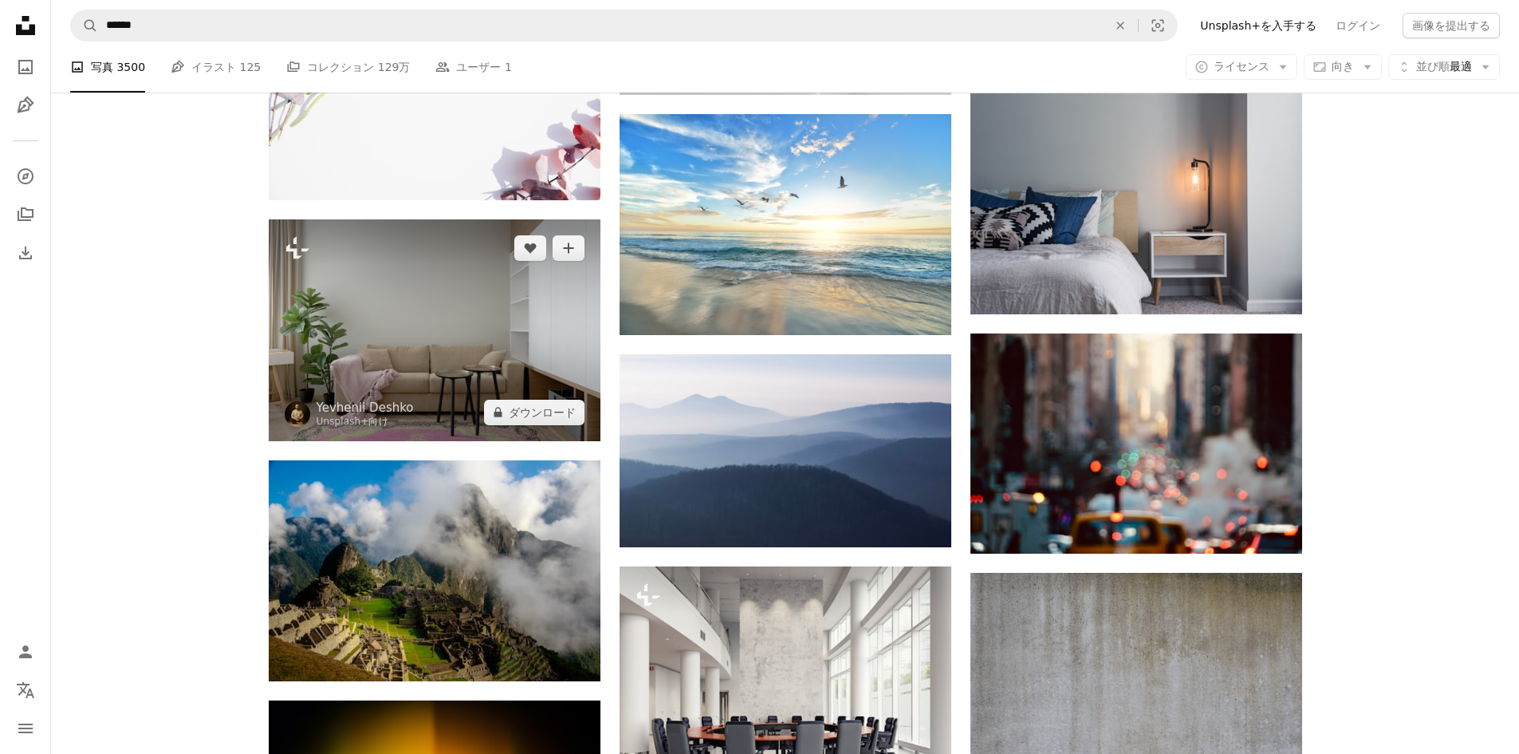
click at [376, 309] on img at bounding box center [435, 329] width 332 height 221
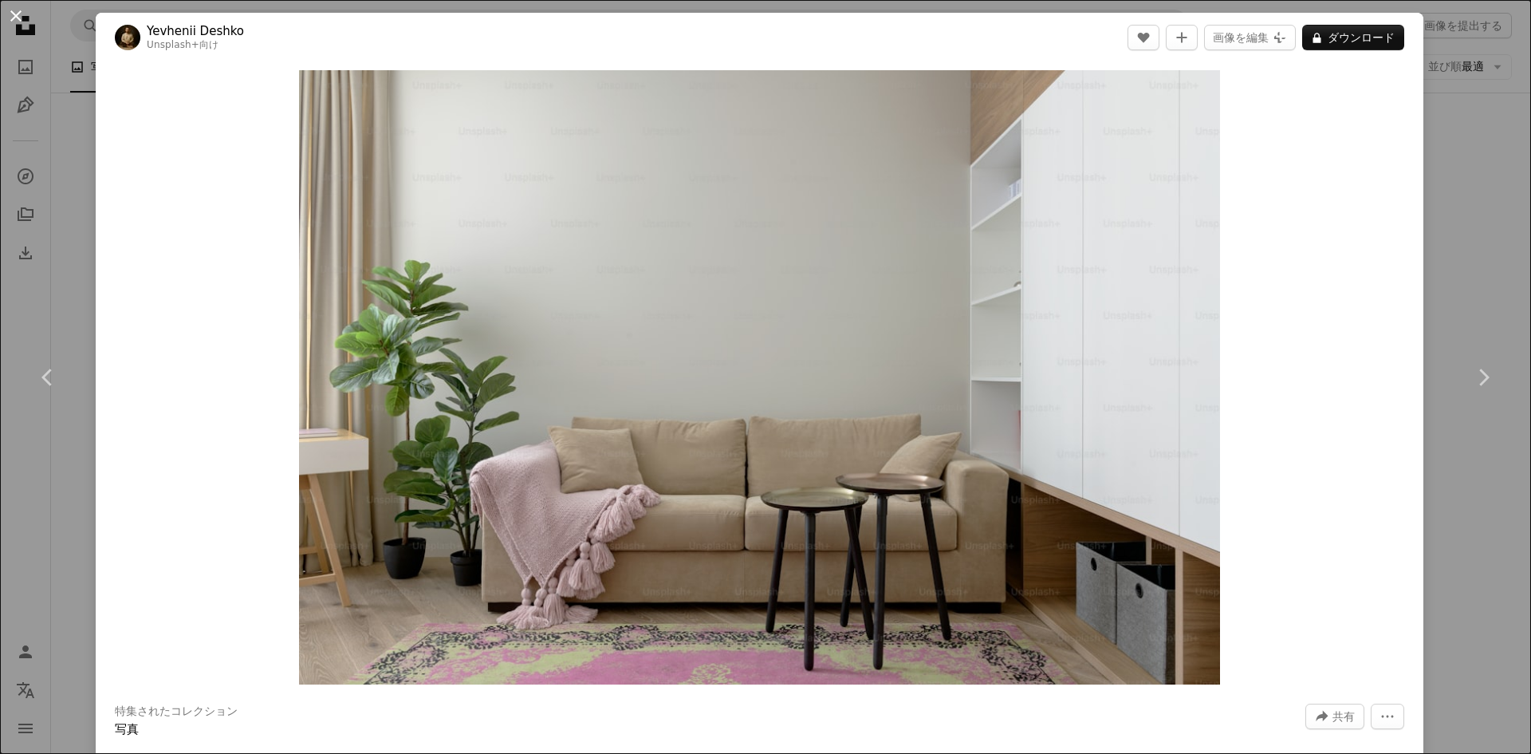
click at [18, 18] on button "An X shape" at bounding box center [15, 15] width 19 height 19
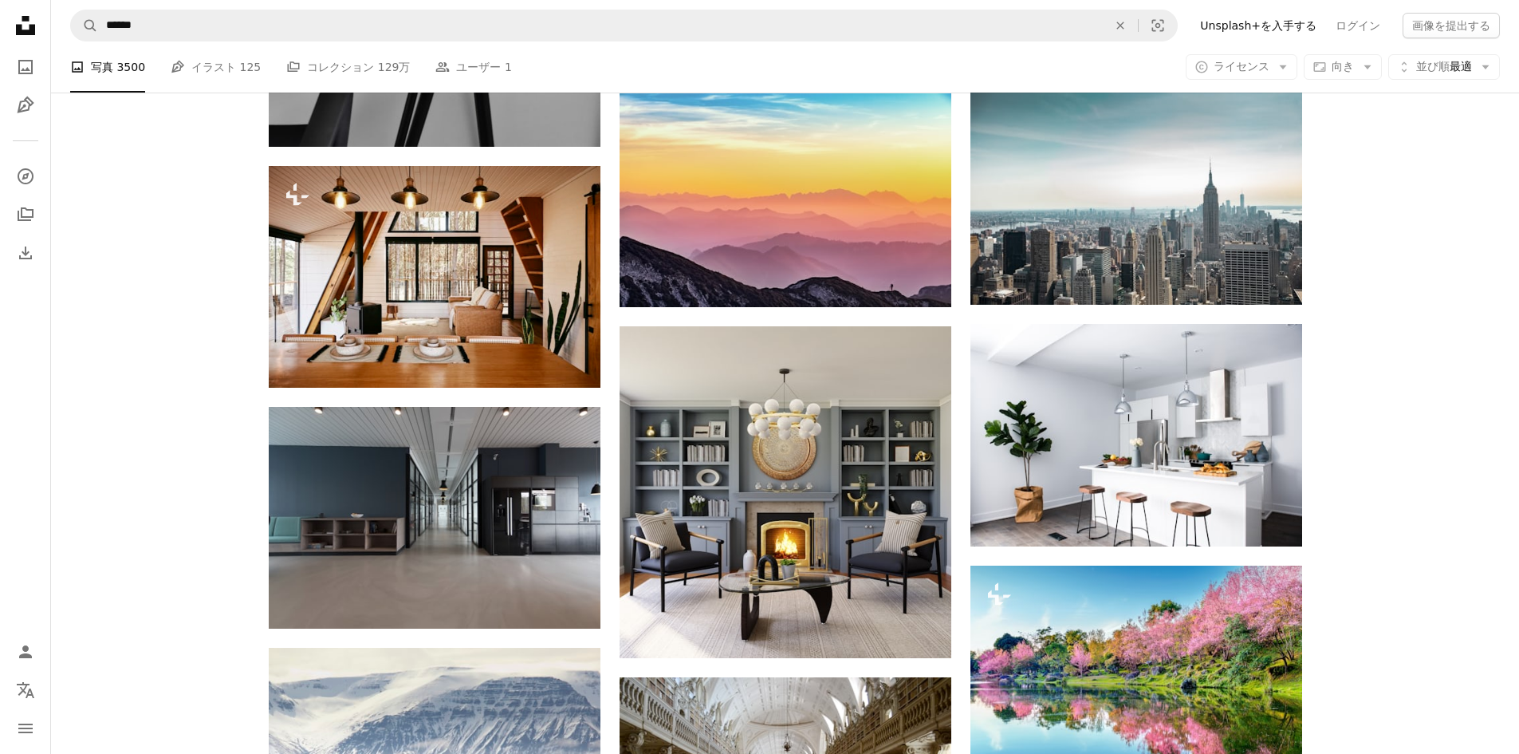
scroll to position [27756, 0]
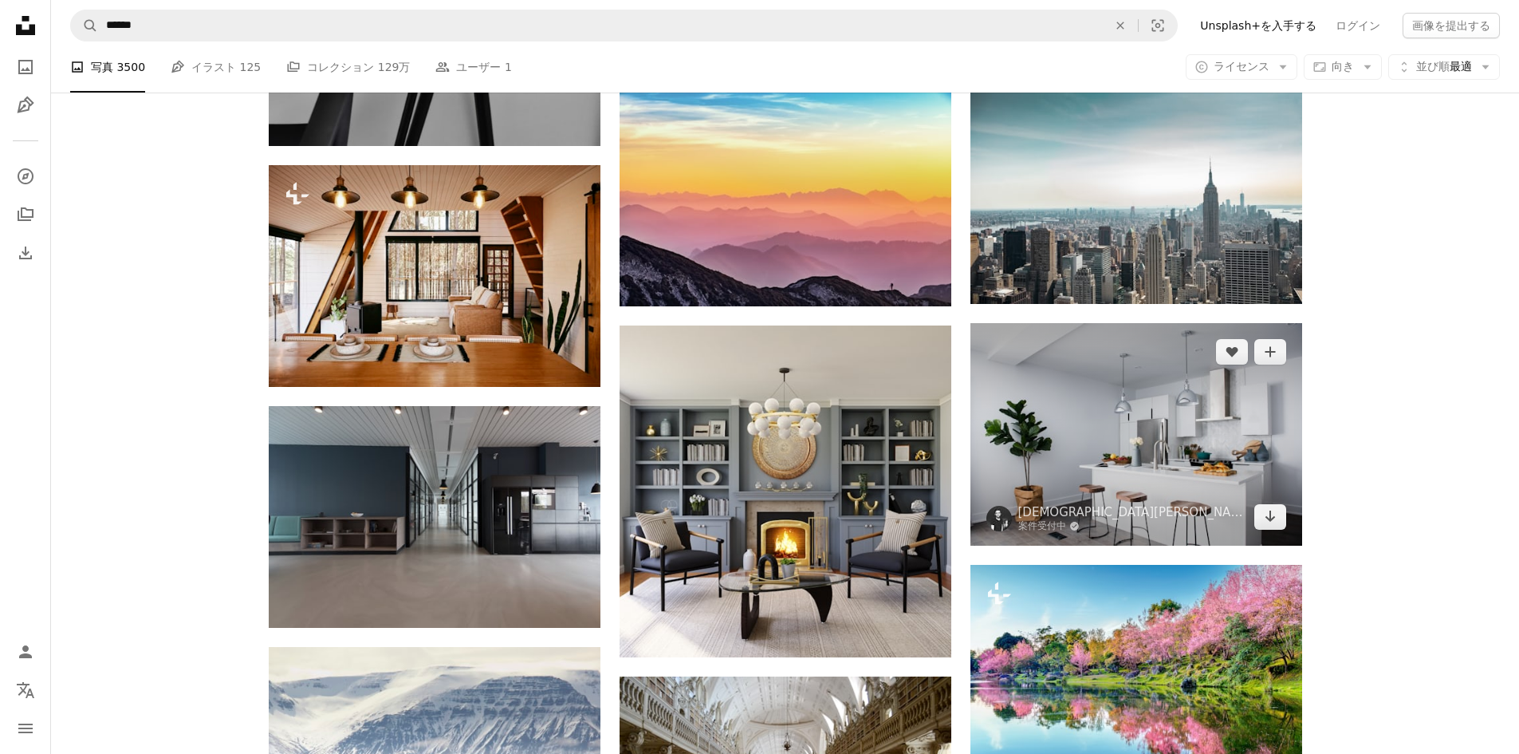
click at [1152, 442] on img at bounding box center [1137, 434] width 332 height 223
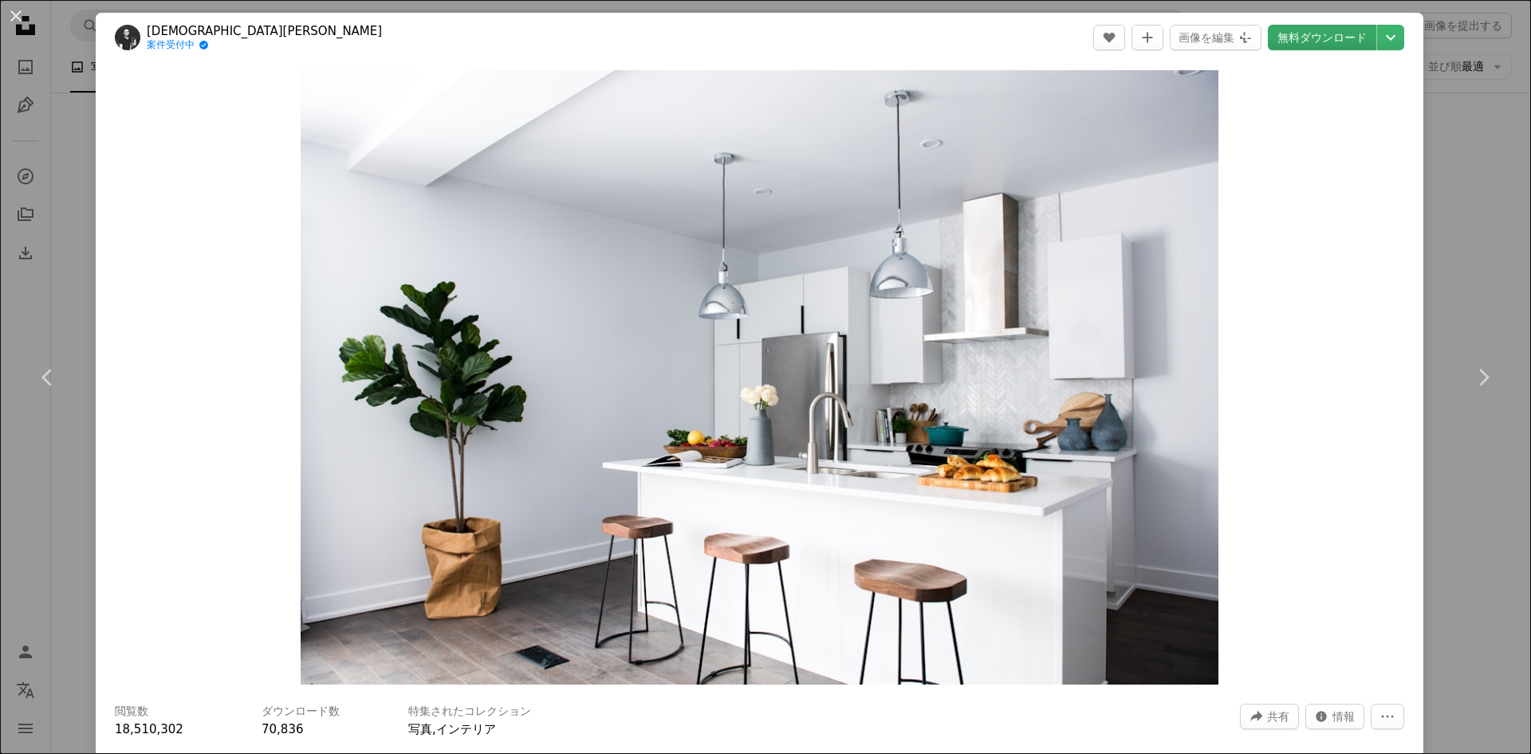
click at [1311, 32] on link "無料ダウンロード" at bounding box center [1322, 38] width 108 height 26
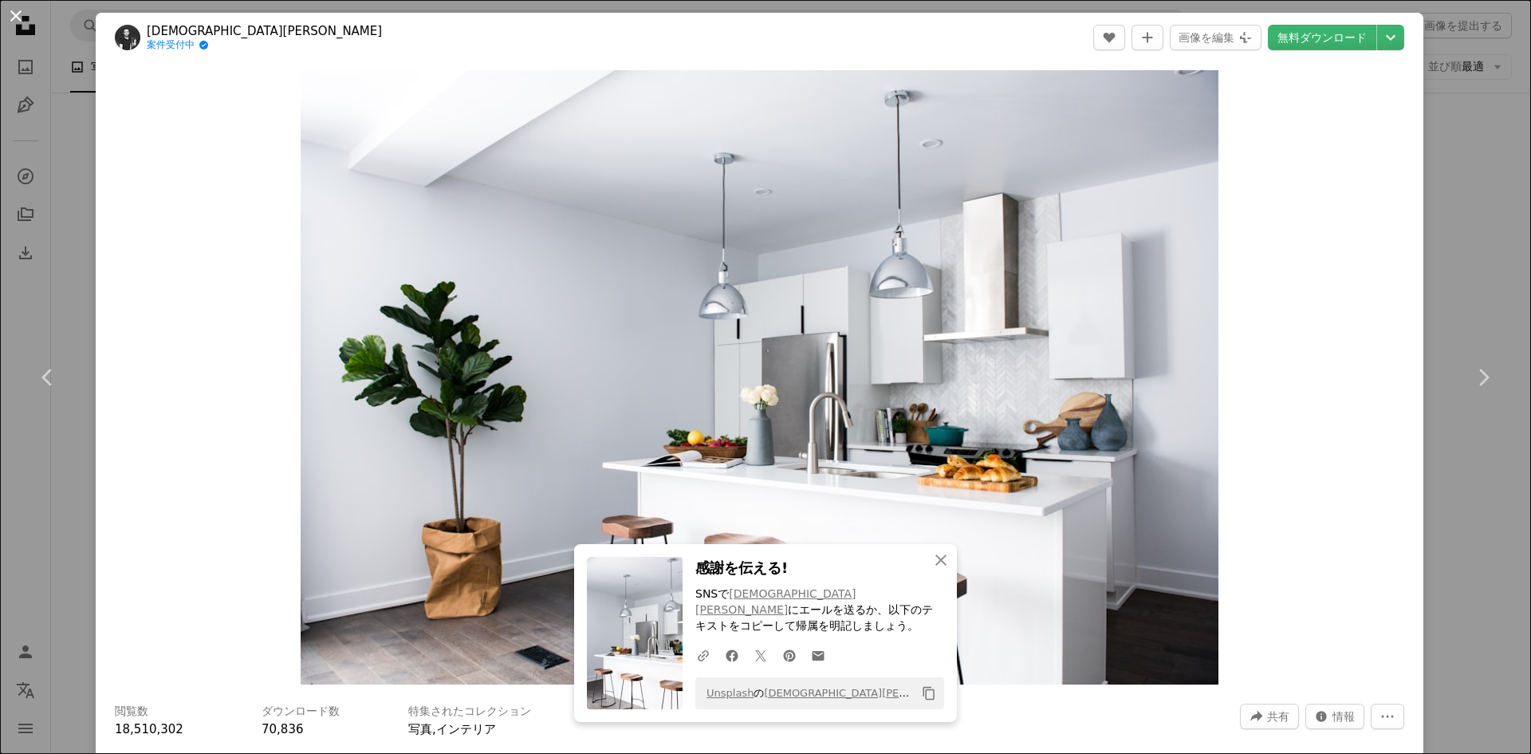
click at [15, 12] on button "An X shape" at bounding box center [15, 15] width 19 height 19
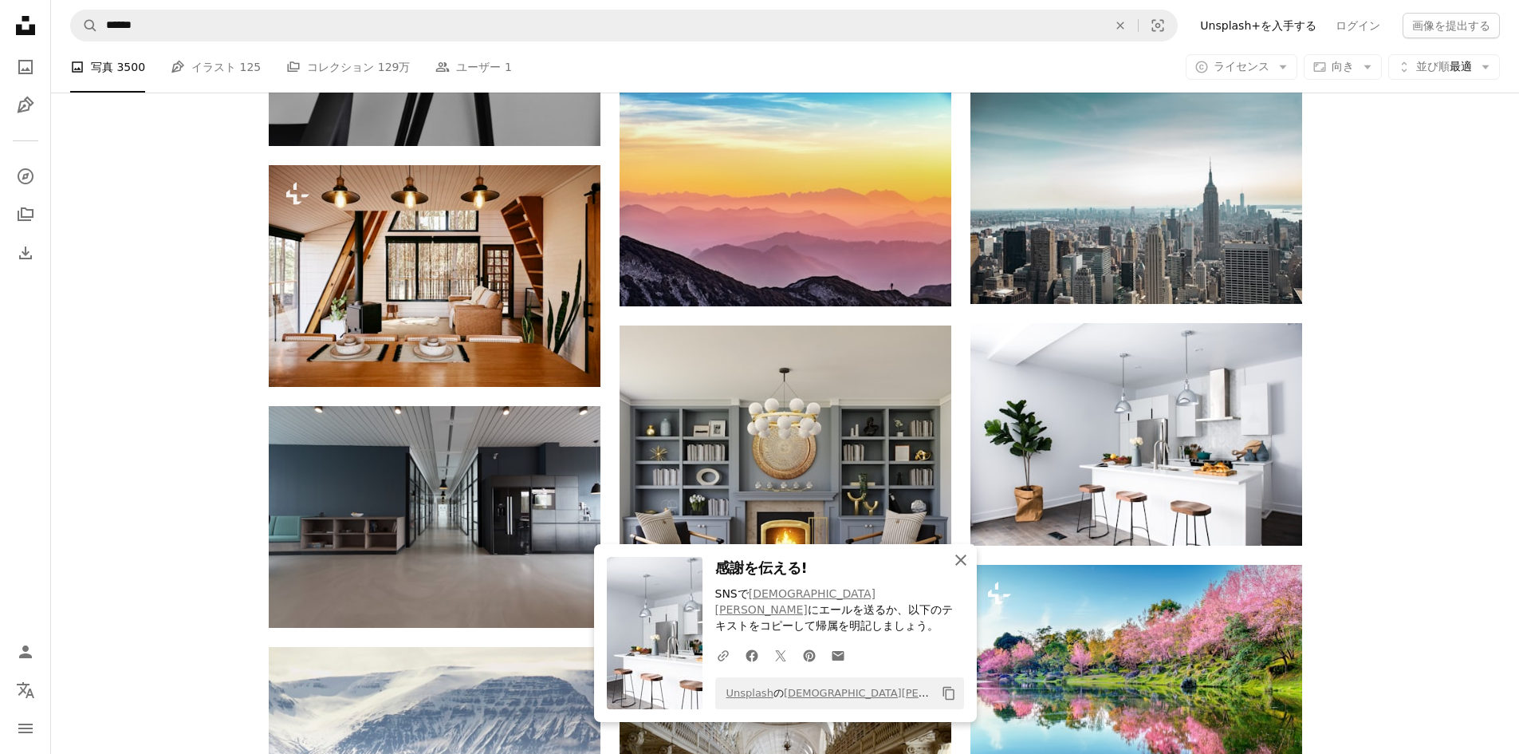
click at [959, 569] on icon "An X shape" at bounding box center [961, 559] width 19 height 19
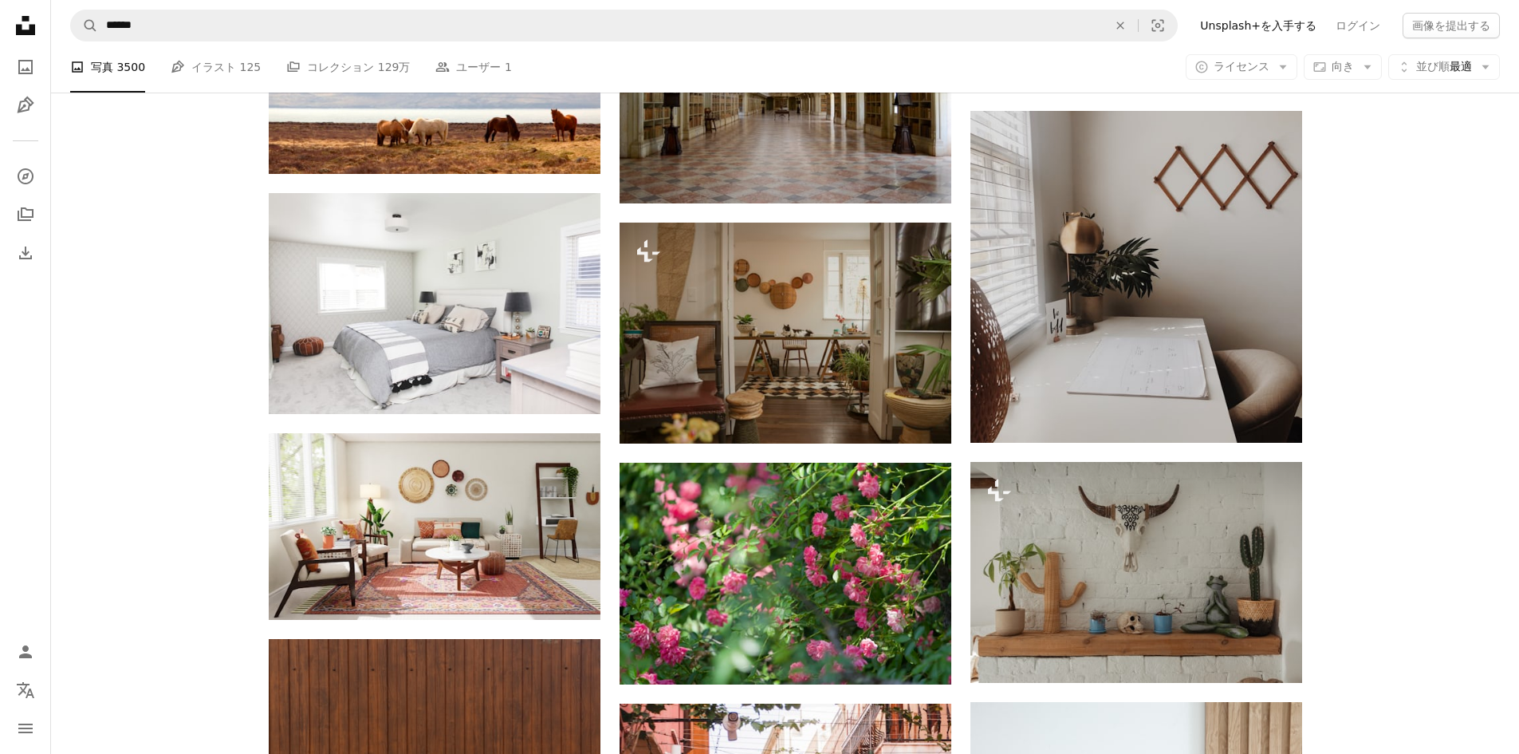
scroll to position [28473, 0]
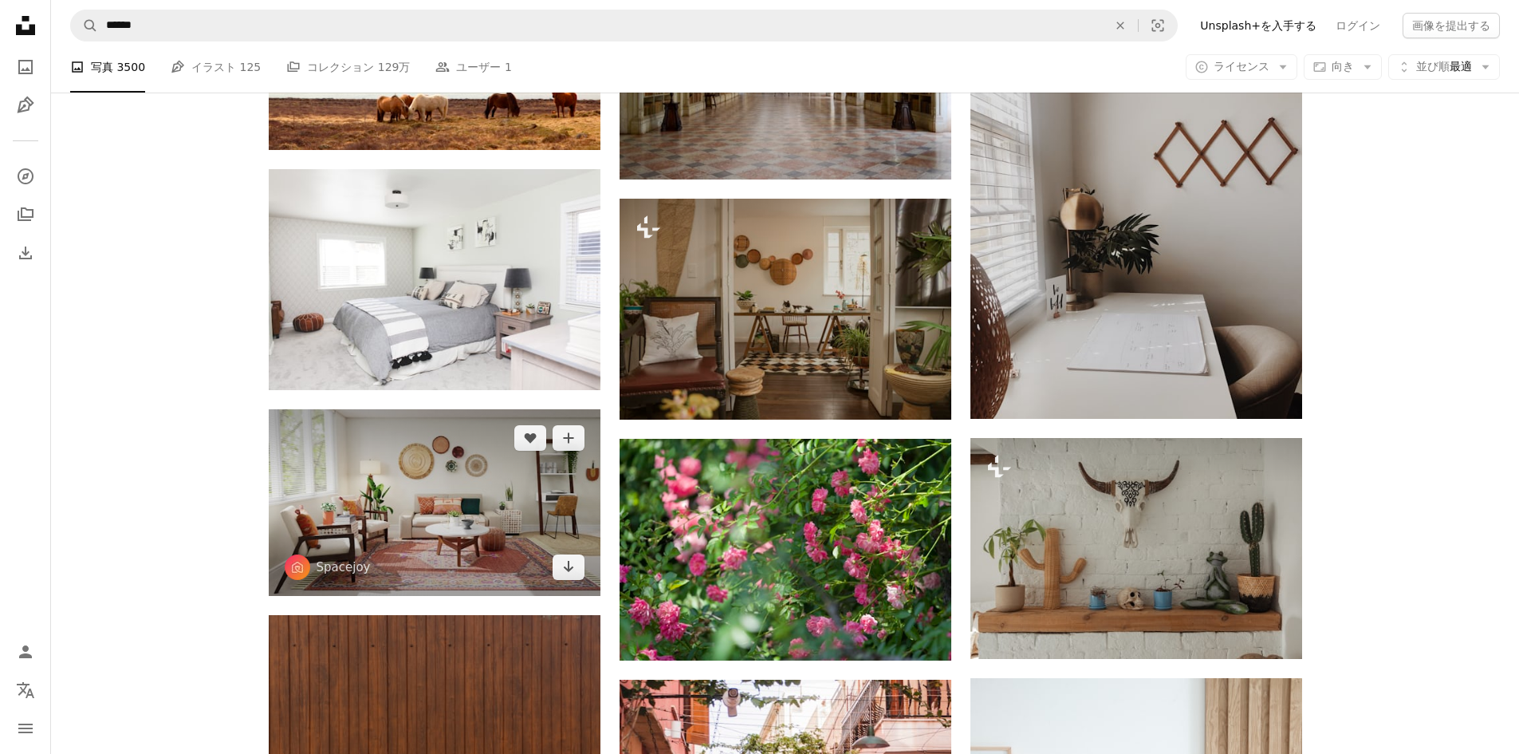
click at [392, 523] on img at bounding box center [435, 502] width 332 height 187
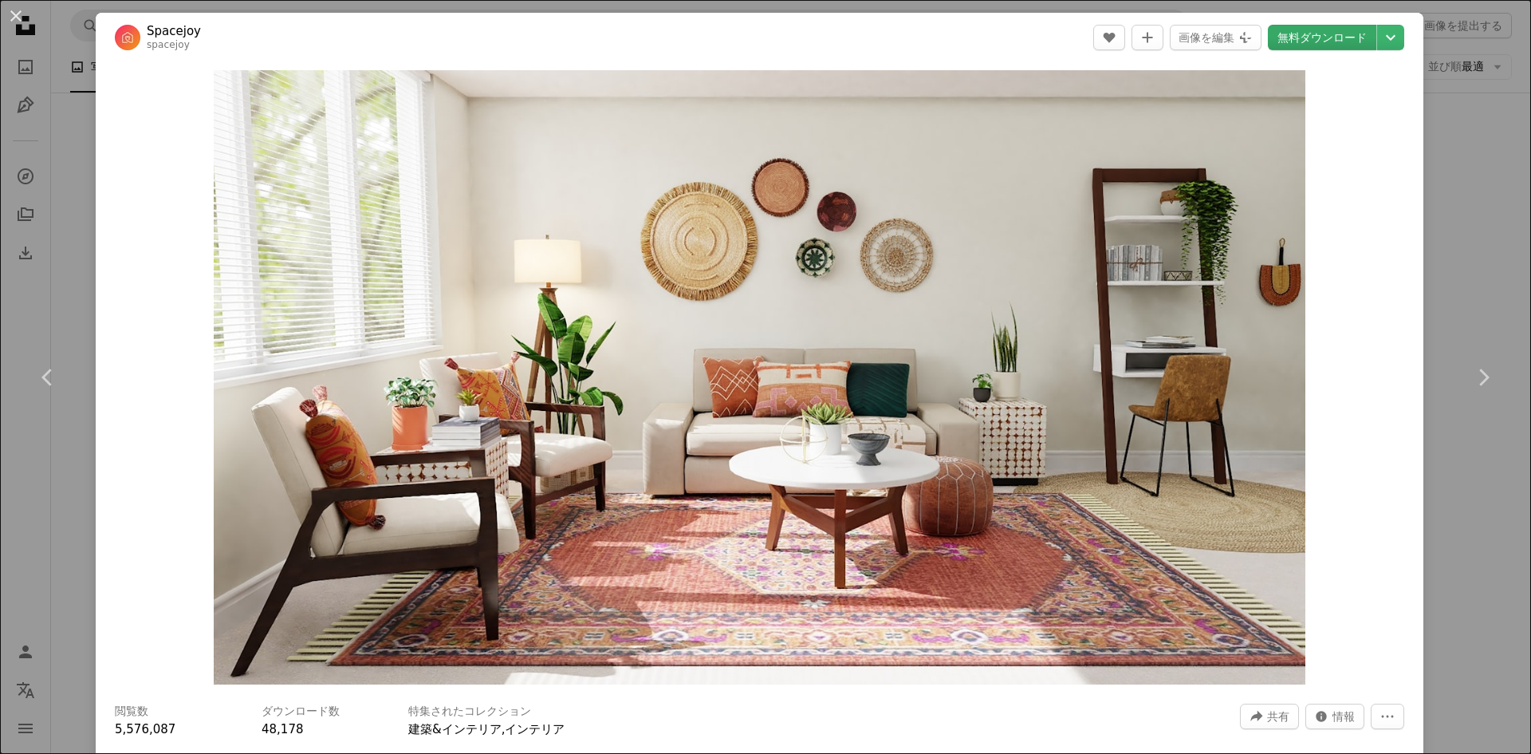
click at [1319, 33] on link "無料ダウンロード" at bounding box center [1322, 38] width 108 height 26
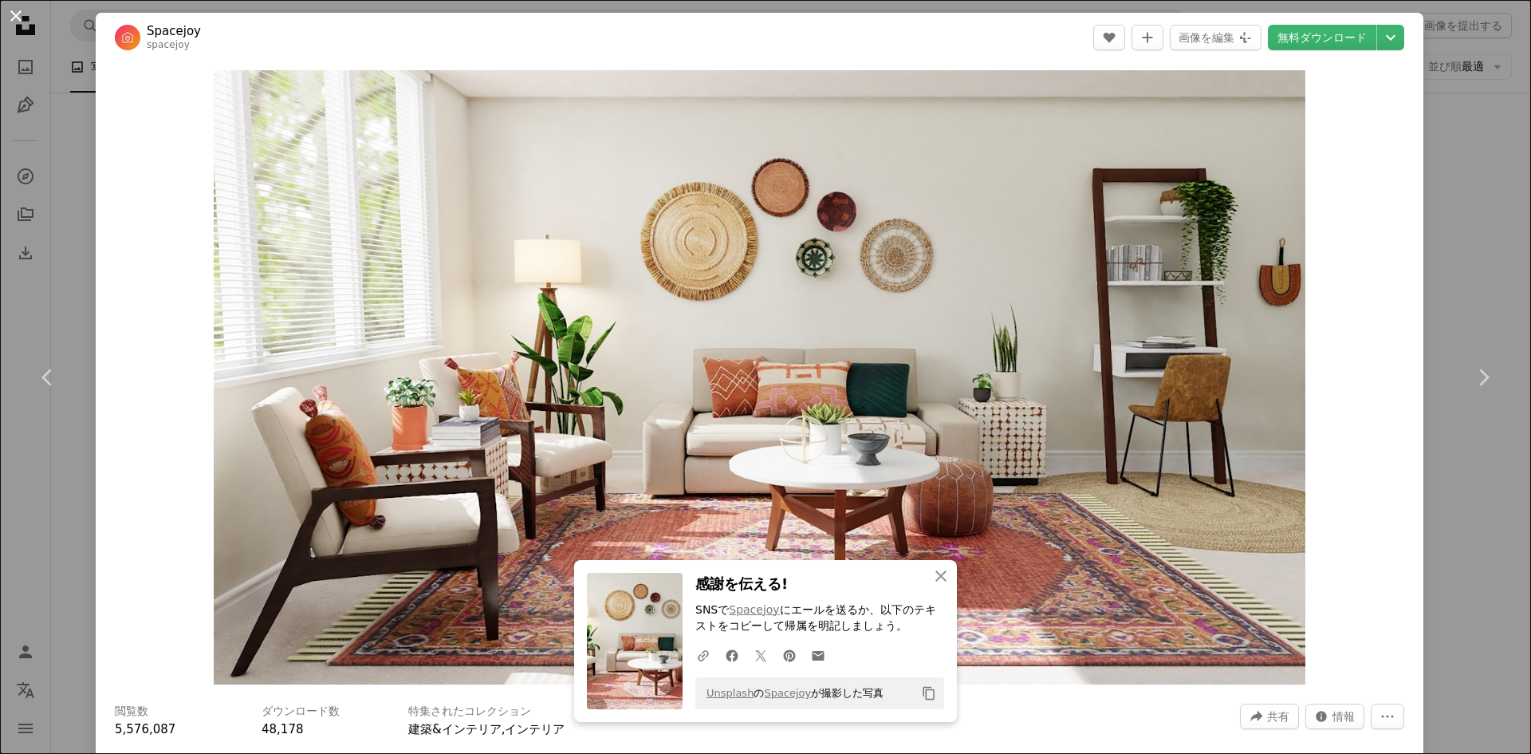
click at [16, 13] on button "An X shape" at bounding box center [15, 15] width 19 height 19
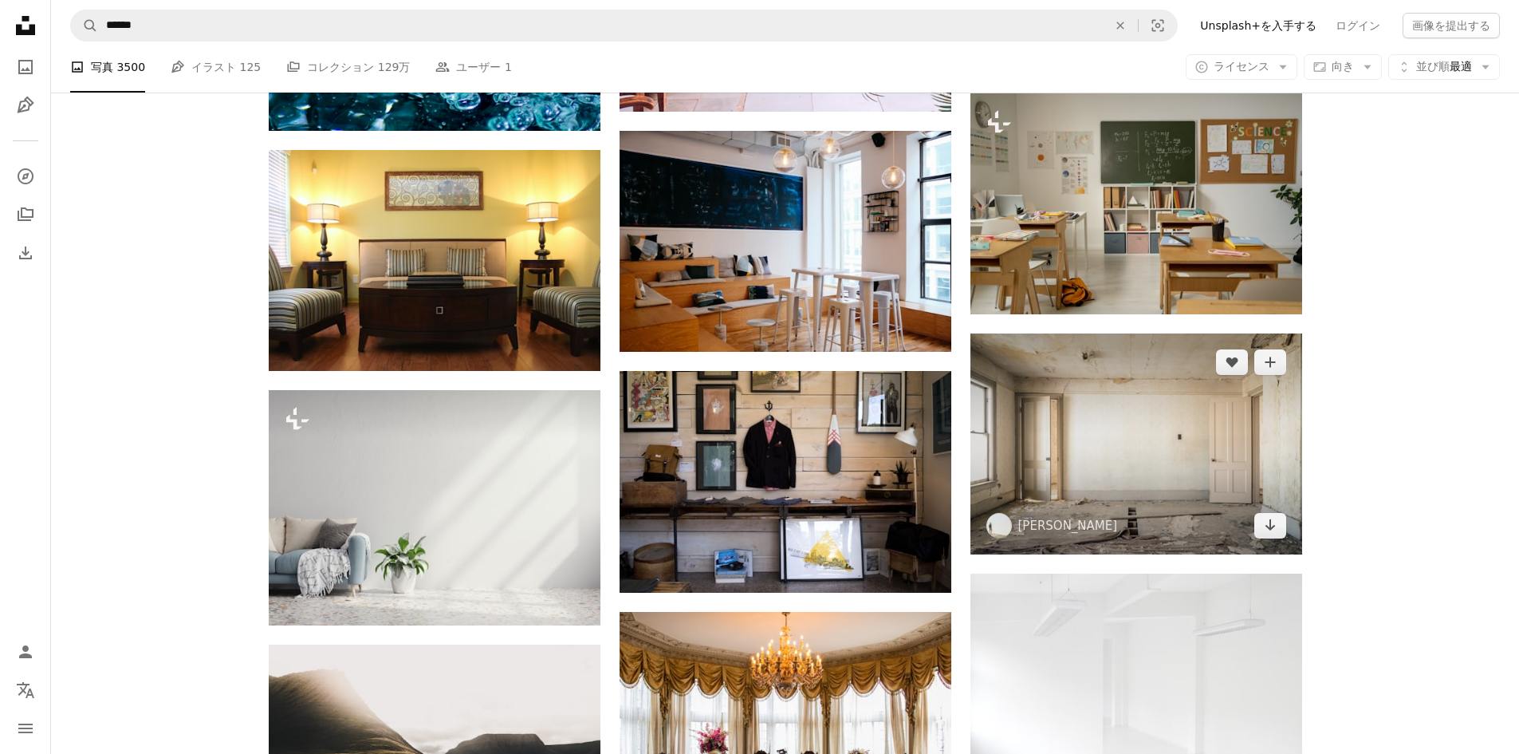
scroll to position [30069, 0]
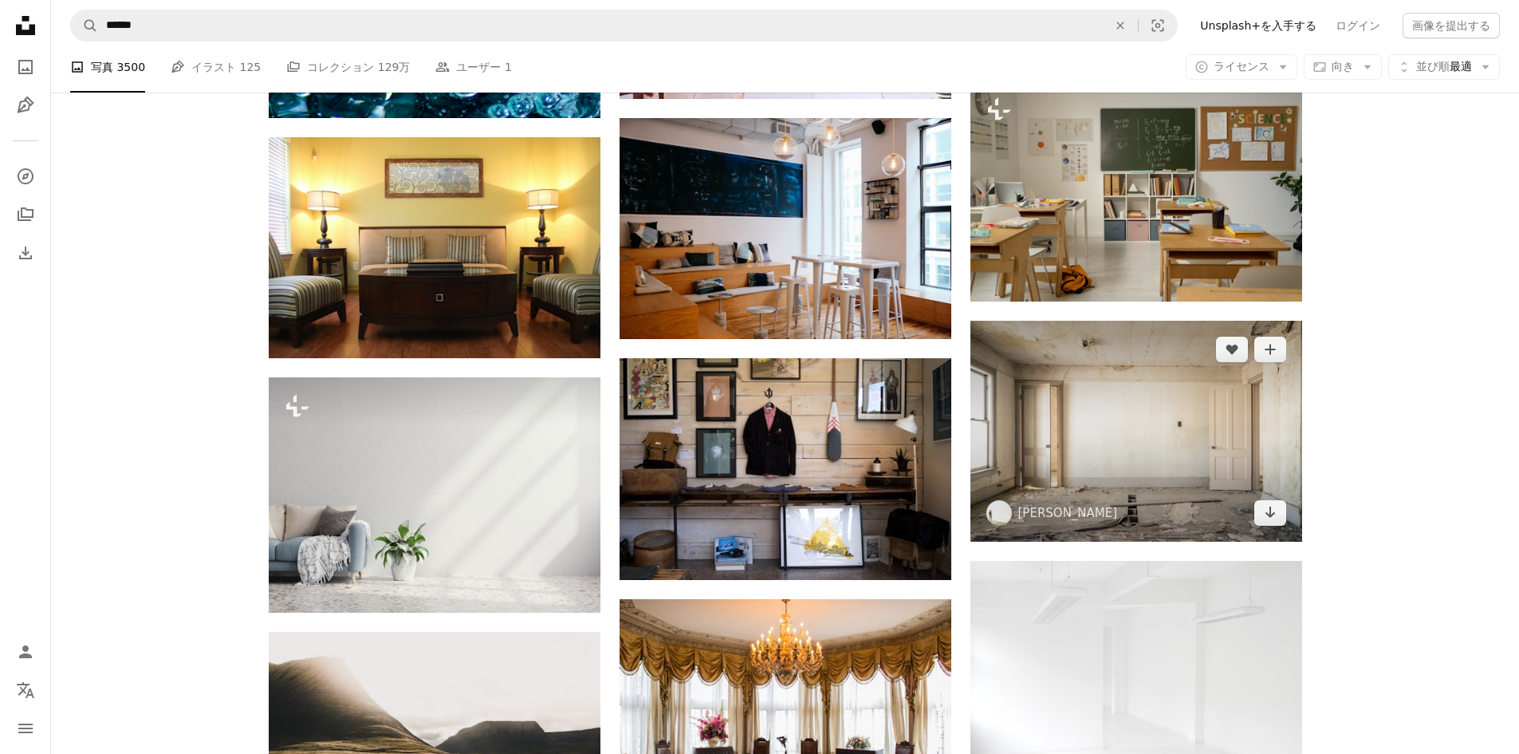
click at [1123, 455] on img at bounding box center [1137, 431] width 332 height 221
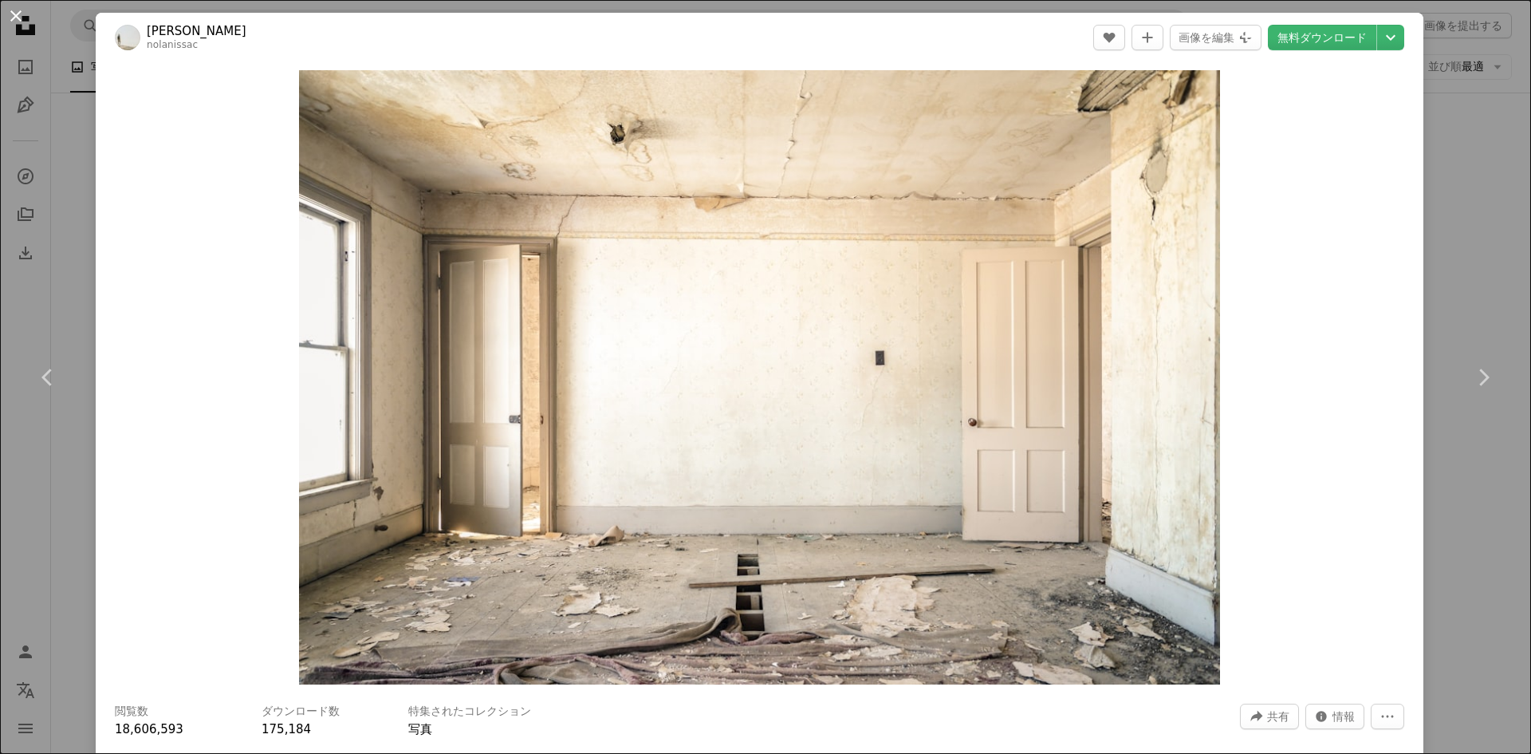
click at [12, 13] on button "An X shape" at bounding box center [15, 15] width 19 height 19
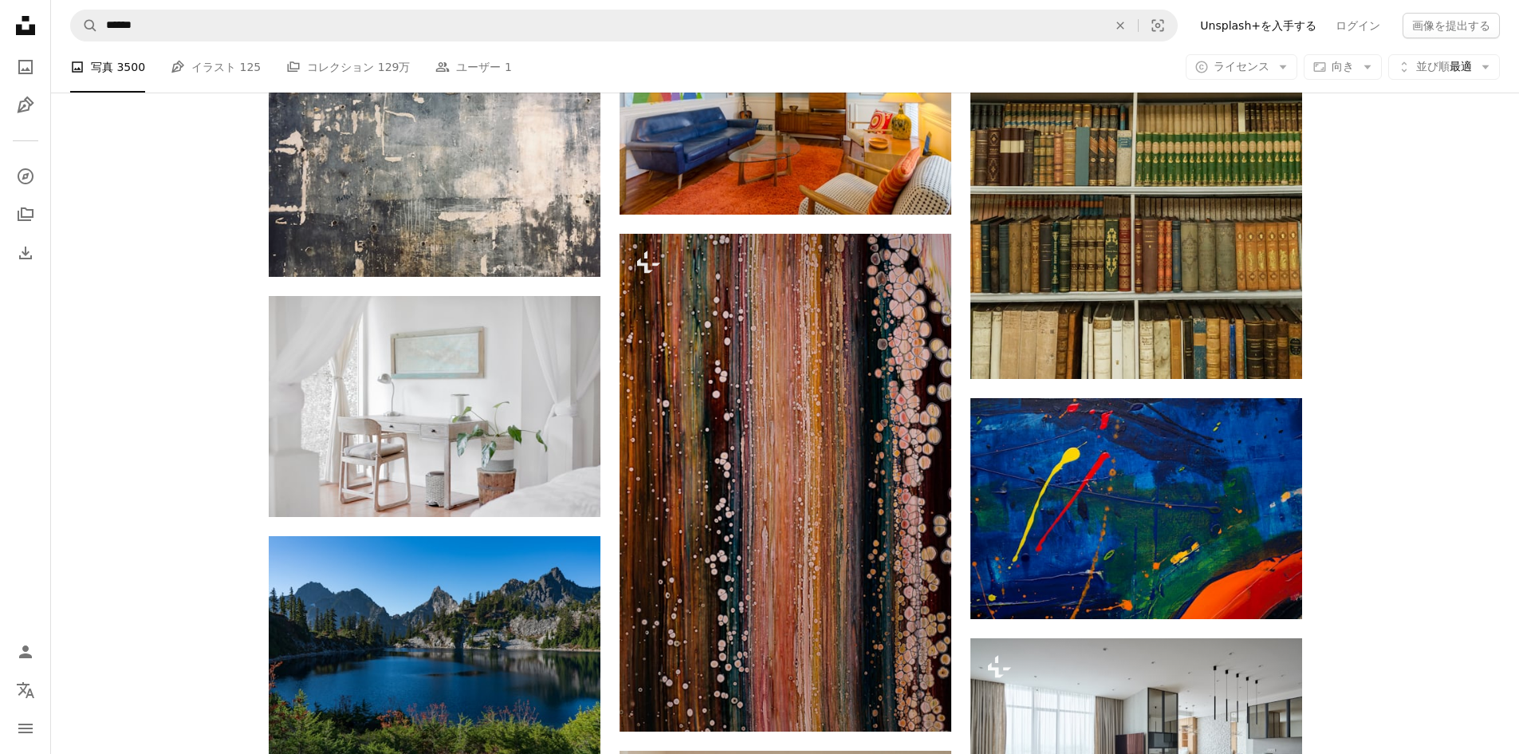
scroll to position [40038, 0]
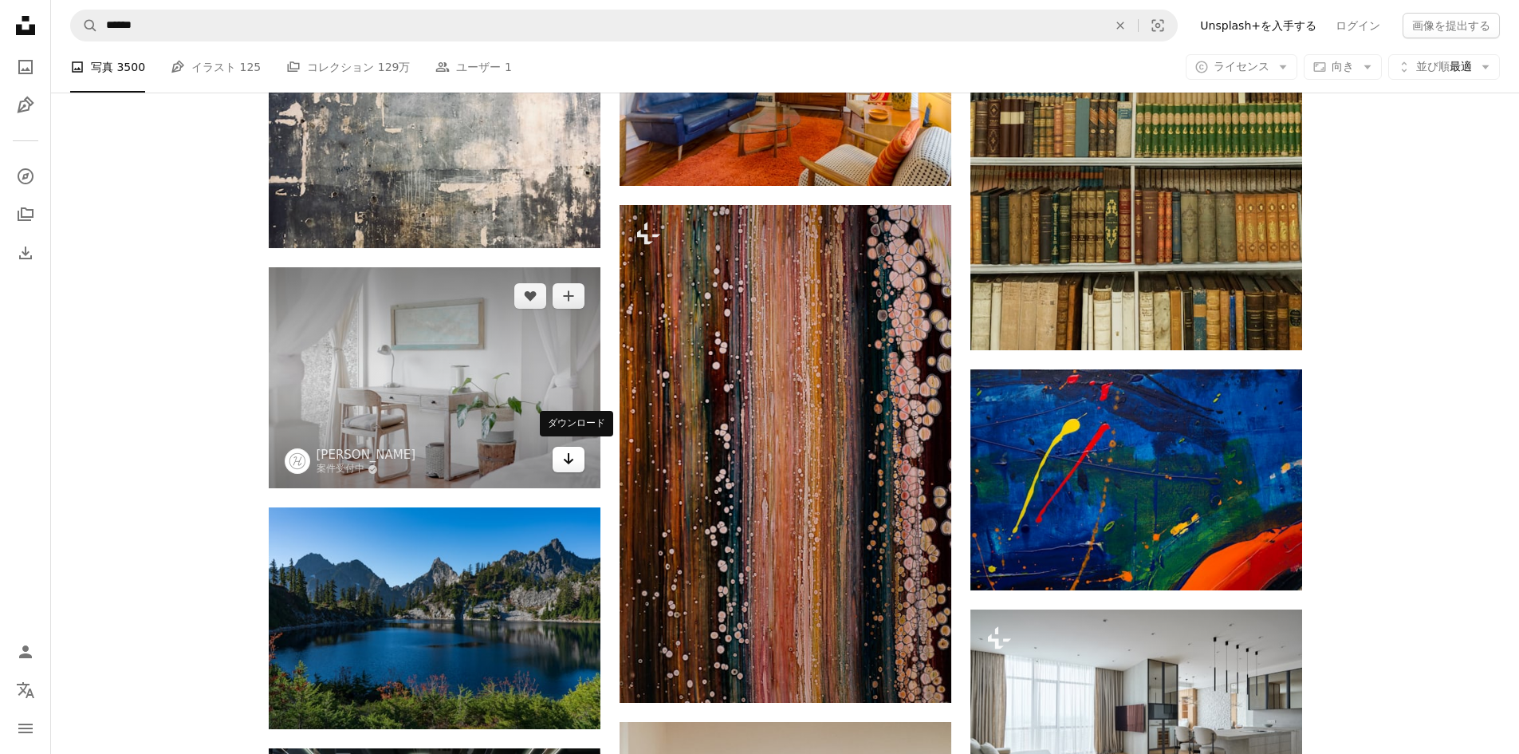
click at [564, 451] on icon "Arrow pointing down" at bounding box center [568, 458] width 13 height 19
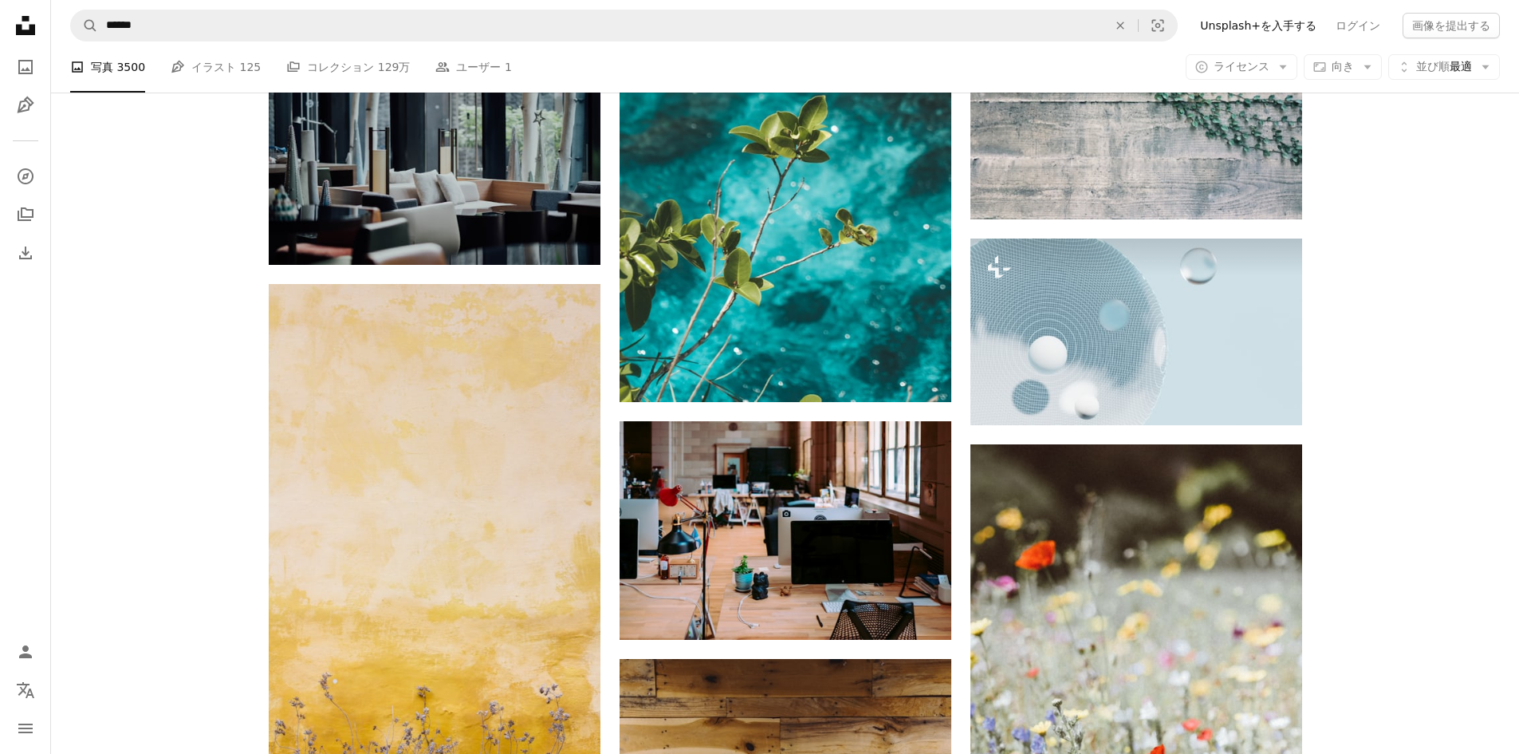
scroll to position [43229, 0]
